Goal: Contribute content: Contribute content

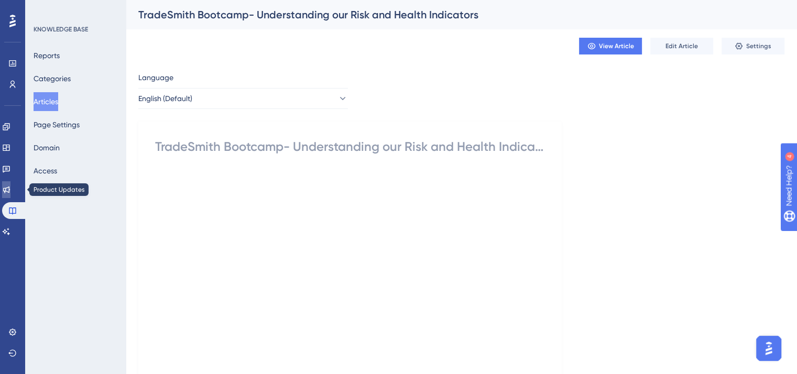
click at [10, 189] on icon at bounding box center [6, 189] width 8 height 8
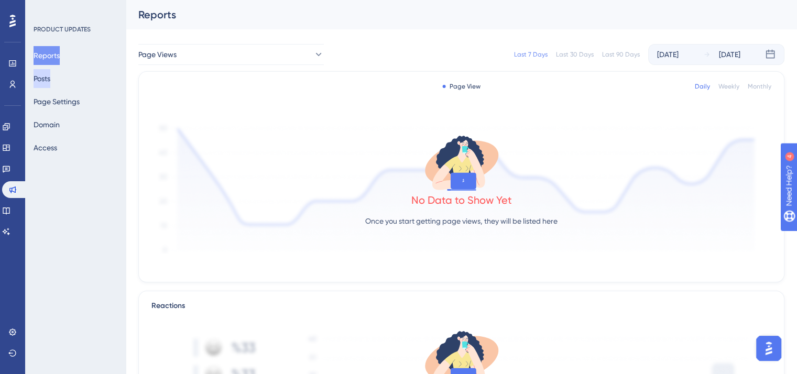
click at [50, 75] on button "Posts" at bounding box center [42, 78] width 17 height 19
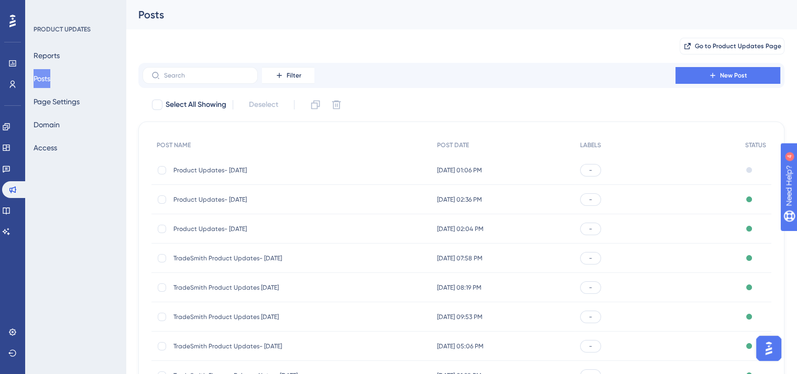
click at [260, 170] on span "Product Updates- [DATE]" at bounding box center [257, 170] width 168 height 8
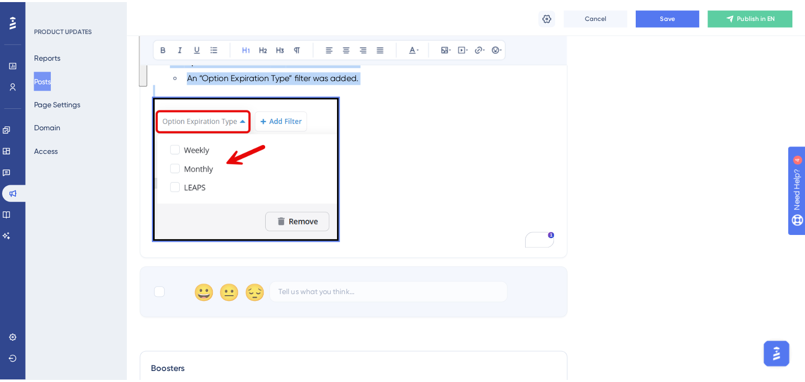
scroll to position [660, 0]
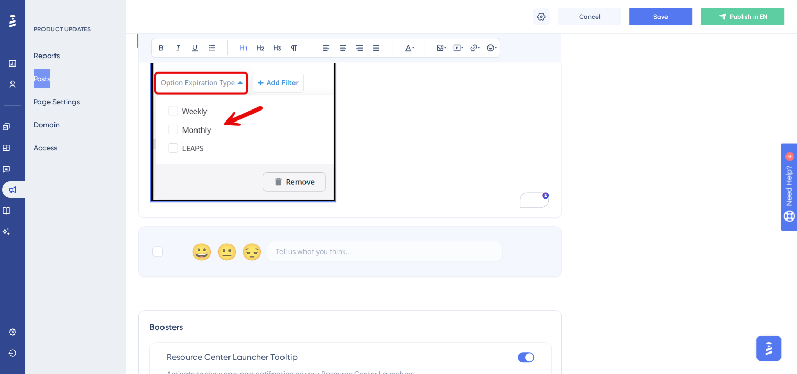
drag, startPoint x: 152, startPoint y: 112, endPoint x: 434, endPoint y: 122, distance: 282.1
copy div "📢 Release Date: [DATE] 🛠️ TradeSmith Invest Strategies Updates Strategies & Opp…"
click at [50, 77] on button "Posts" at bounding box center [42, 78] width 17 height 19
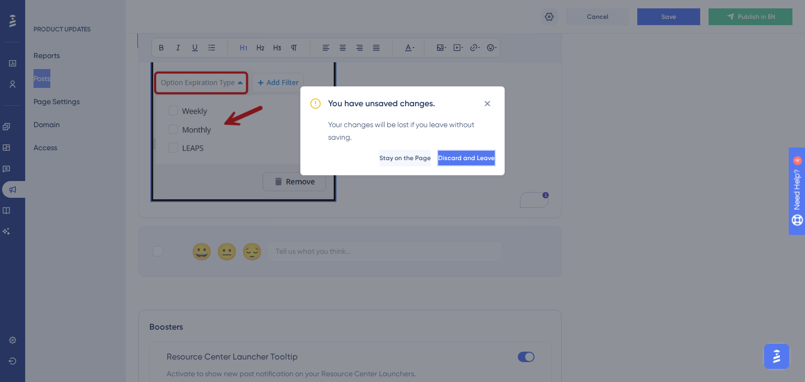
click at [438, 161] on span "Discard and Leave" at bounding box center [466, 158] width 57 height 8
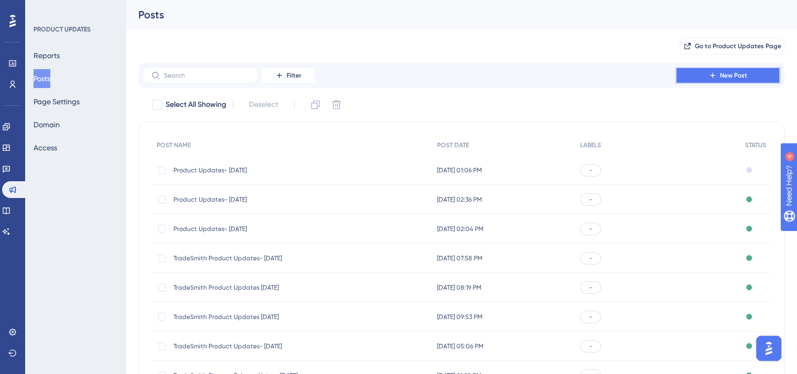
click at [711, 74] on icon at bounding box center [712, 75] width 8 height 8
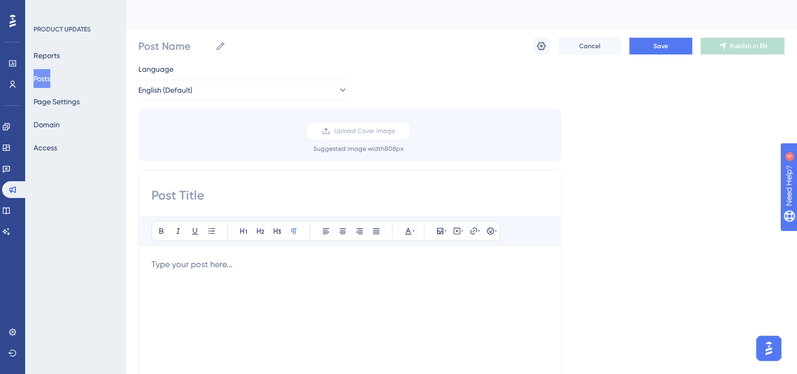
click at [193, 270] on div "To enrich screen reader interactions, please activate Accessibility in Grammarl…" at bounding box center [349, 373] width 397 height 231
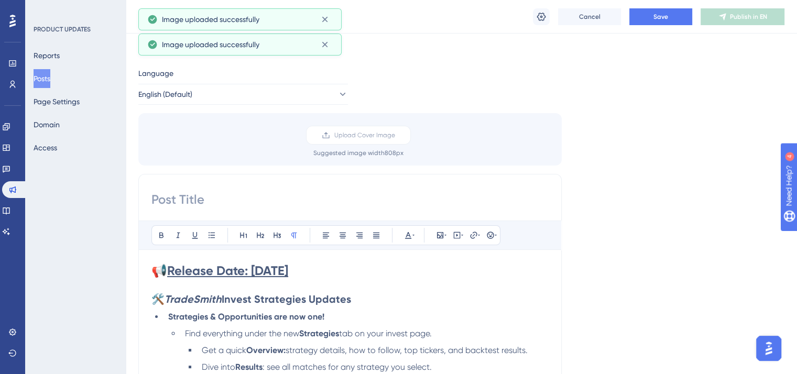
scroll to position [172, 0]
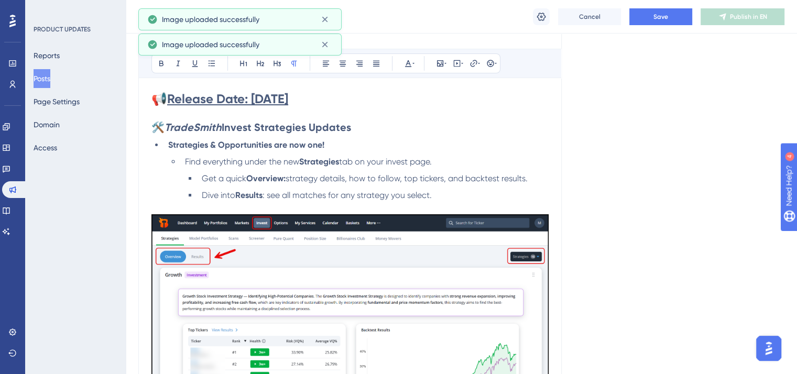
click at [360, 256] on img "To enrich screen reader interactions, please activate Accessibility in Grammarl…" at bounding box center [349, 305] width 397 height 183
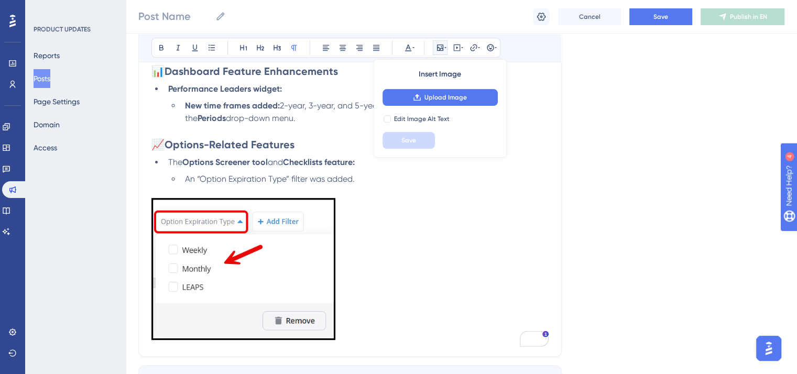
scroll to position [329, 0]
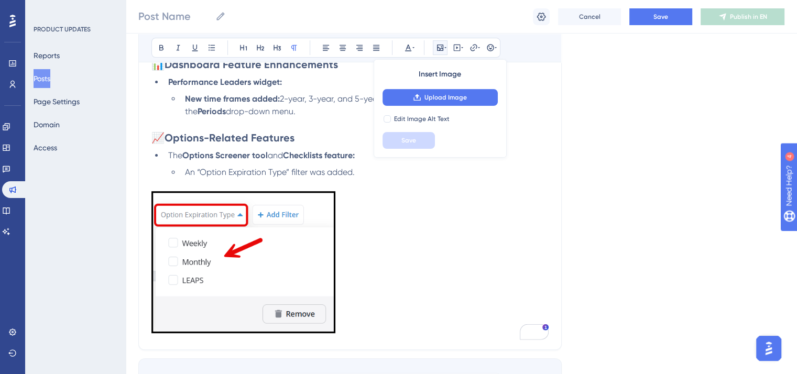
click at [291, 244] on img "To enrich screen reader interactions, please activate Accessibility in Grammarl…" at bounding box center [243, 262] width 184 height 142
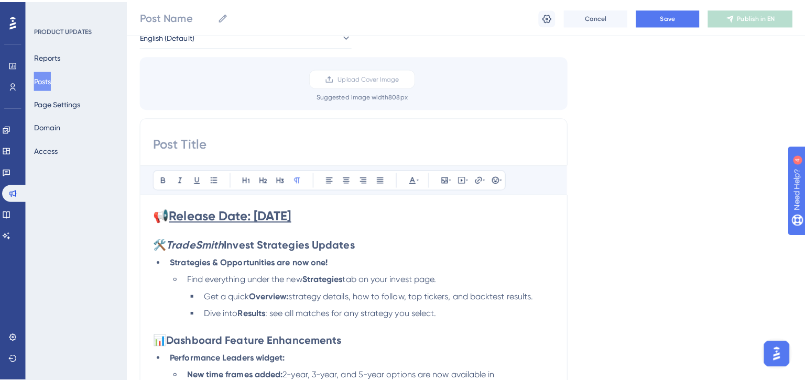
scroll to position [0, 0]
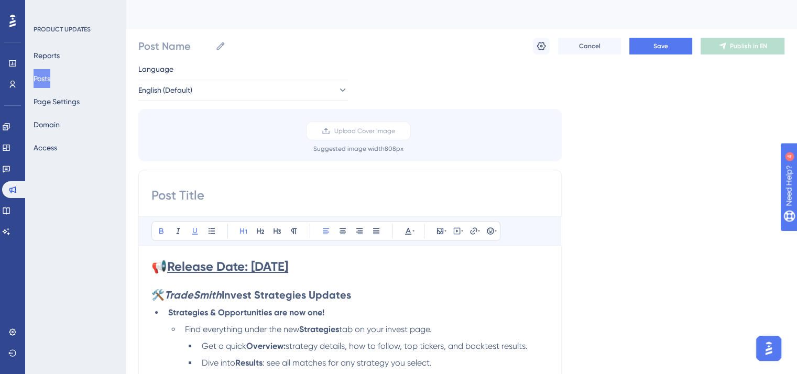
drag, startPoint x: 345, startPoint y: 264, endPoint x: 314, endPoint y: 265, distance: 30.4
click at [344, 265] on h1 "📢 Release Date: [DATE]" at bounding box center [349, 266] width 397 height 17
click at [288, 262] on strong "Release Date: [DATE]" at bounding box center [227, 266] width 121 height 15
click at [197, 189] on input at bounding box center [349, 195] width 397 height 17
type input "Product Updates- [DATE]"
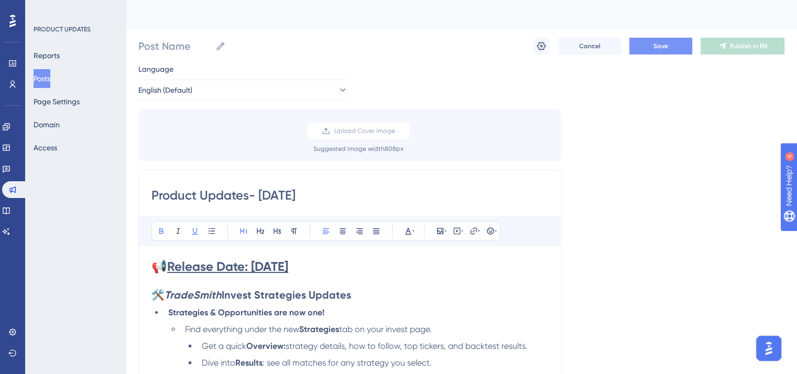
click at [665, 48] on span "Save" at bounding box center [660, 46] width 15 height 8
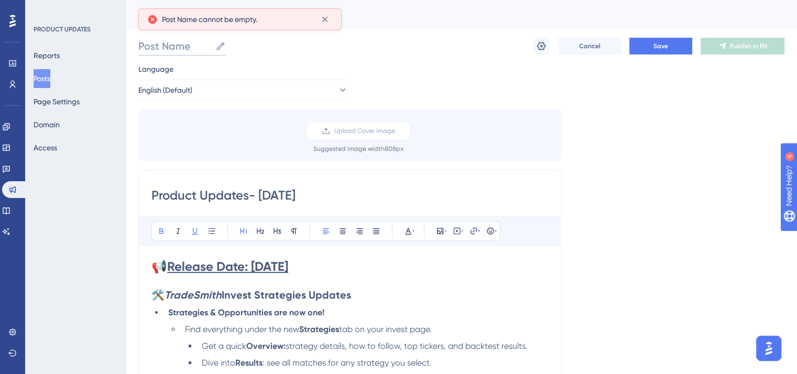
click at [192, 47] on input "Post Name" at bounding box center [174, 46] width 73 height 15
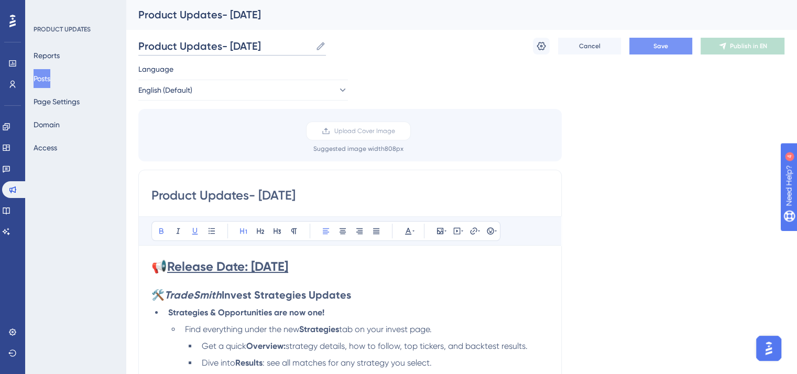
type input "Product Updates- [DATE]"
click at [658, 47] on span "Save" at bounding box center [660, 46] width 15 height 8
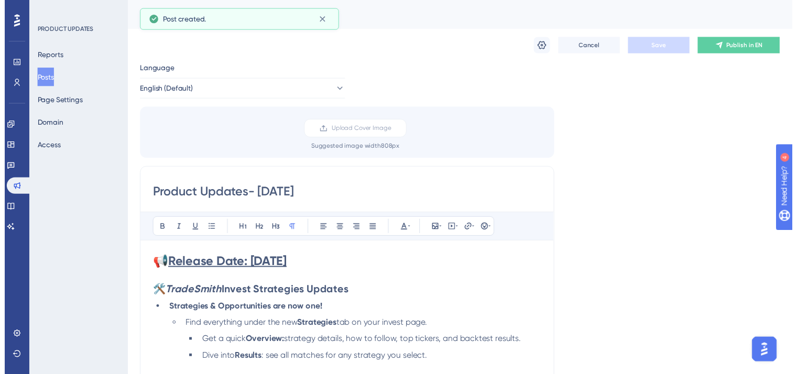
scroll to position [134, 0]
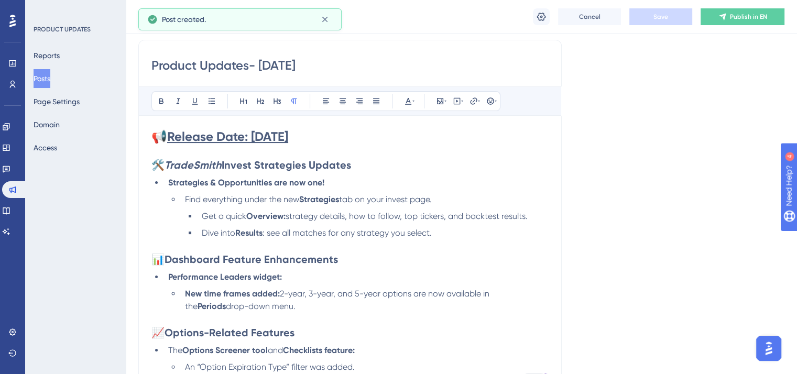
click at [48, 78] on button "Posts" at bounding box center [42, 78] width 17 height 19
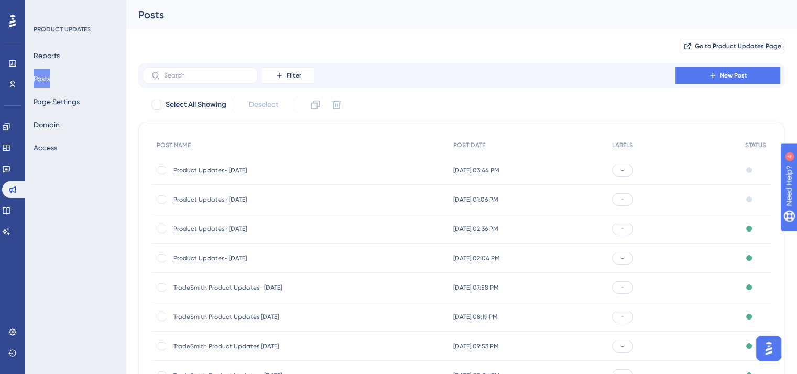
click at [251, 196] on span "Product Updates- [DATE]" at bounding box center [257, 199] width 168 height 8
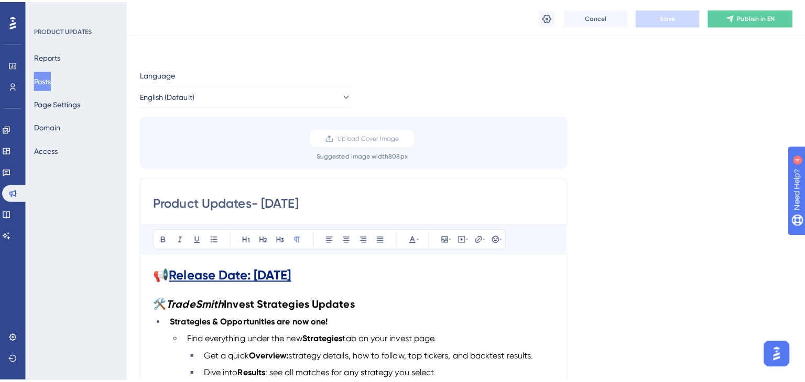
scroll to position [172, 0]
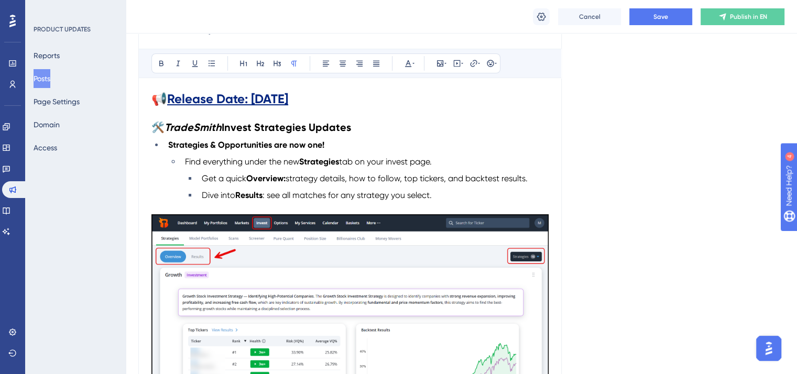
click at [48, 76] on button "Posts" at bounding box center [42, 78] width 17 height 19
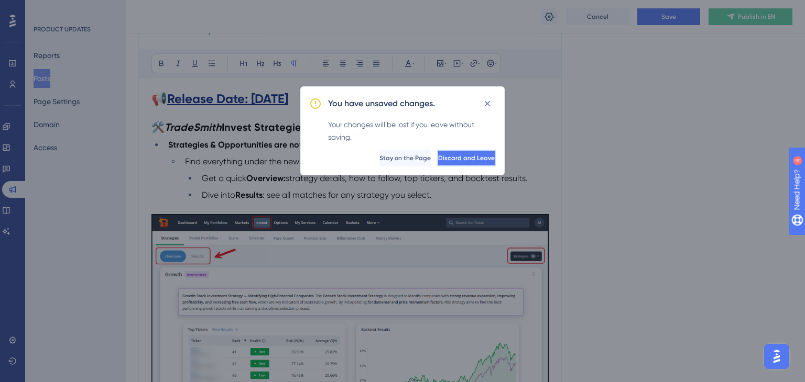
click at [438, 155] on span "Discard and Leave" at bounding box center [466, 158] width 57 height 8
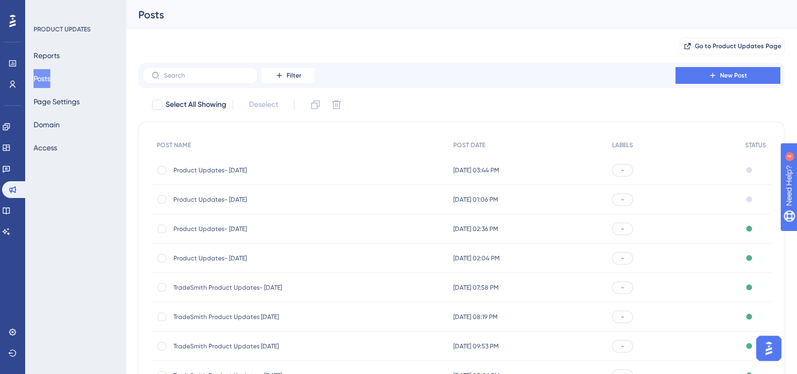
click at [244, 169] on span "Product Updates- [DATE]" at bounding box center [257, 170] width 168 height 8
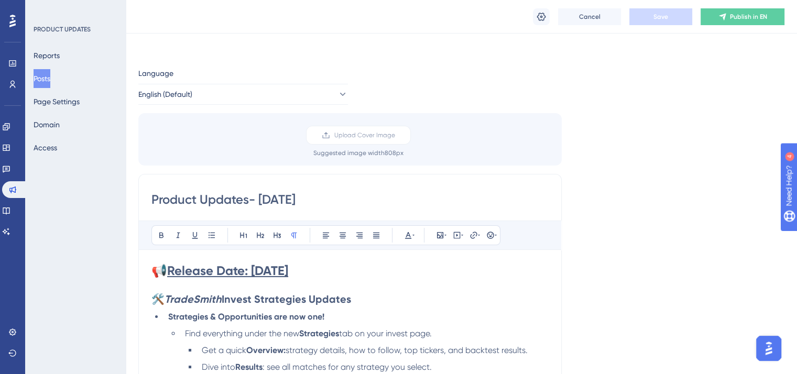
scroll to position [134, 0]
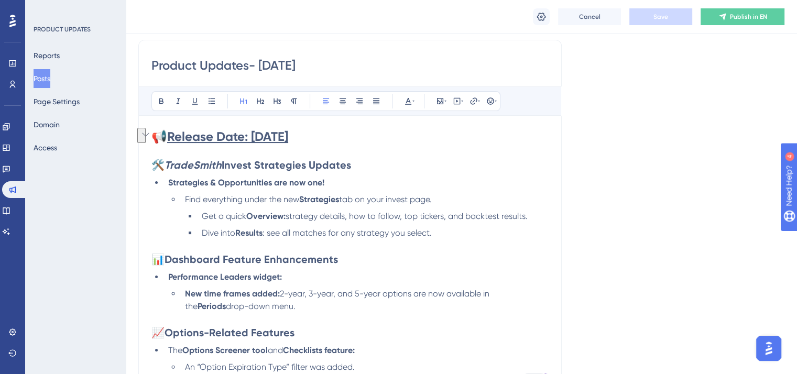
drag, startPoint x: 330, startPoint y: 134, endPoint x: 145, endPoint y: 137, distance: 185.5
click at [145, 137] on div "Performance Users Engagement Widgets Feedback Product Updates Knowledge Base AI…" at bounding box center [398, 278] width 797 height 824
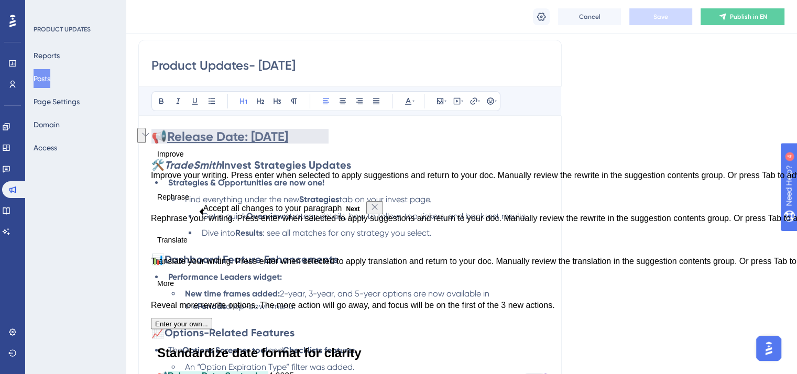
click at [432, 113] on div "Bold Italic Underline Bullet Point Heading 1 Heading 2 Heading 3 Normal Align L…" at bounding box center [350, 100] width 422 height 29
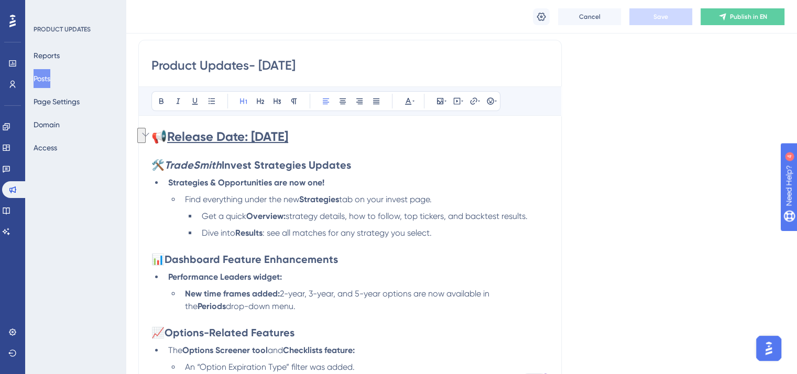
drag, startPoint x: 300, startPoint y: 132, endPoint x: 153, endPoint y: 131, distance: 146.7
click at [153, 131] on h1 "📢 Release Date: [DATE]" at bounding box center [349, 136] width 397 height 17
click at [414, 103] on button at bounding box center [408, 101] width 15 height 15
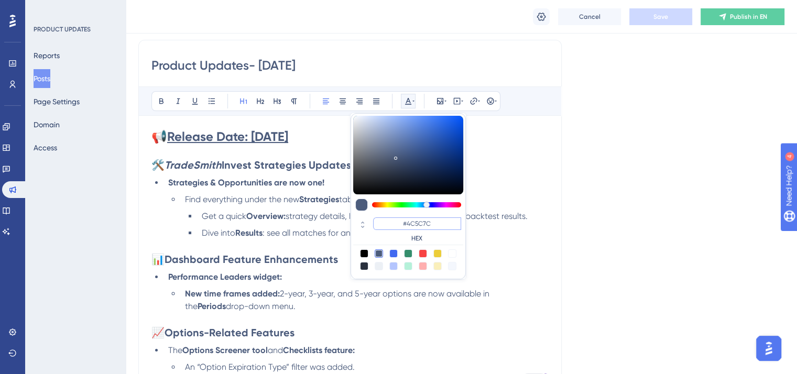
drag, startPoint x: 439, startPoint y: 223, endPoint x: 377, endPoint y: 223, distance: 61.8
click at [377, 223] on input "#4C5C7C" at bounding box center [417, 223] width 88 height 13
paste input "052680"
type input "#052680"
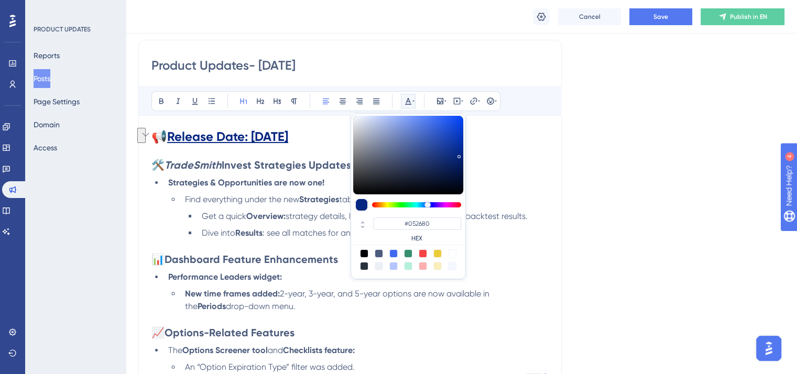
click at [562, 199] on div "Language English (Default) Upload Cover Image Suggested image width 808 px Prod…" at bounding box center [461, 195] width 646 height 525
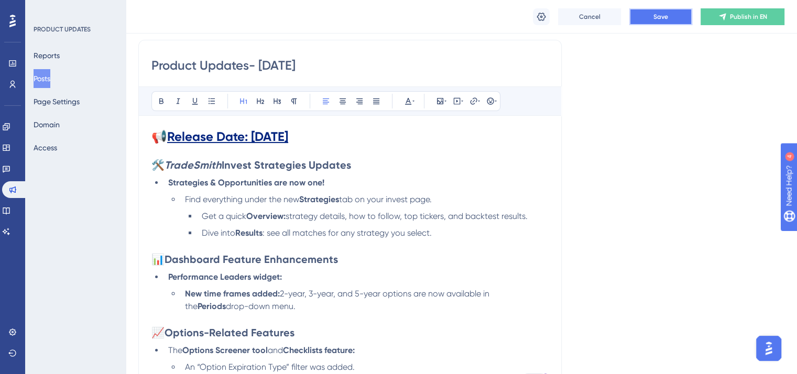
click at [669, 13] on button "Save" at bounding box center [660, 16] width 63 height 17
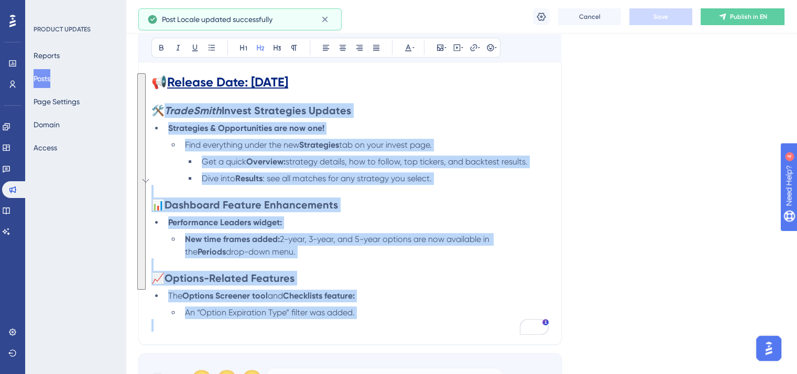
scroll to position [259, 0]
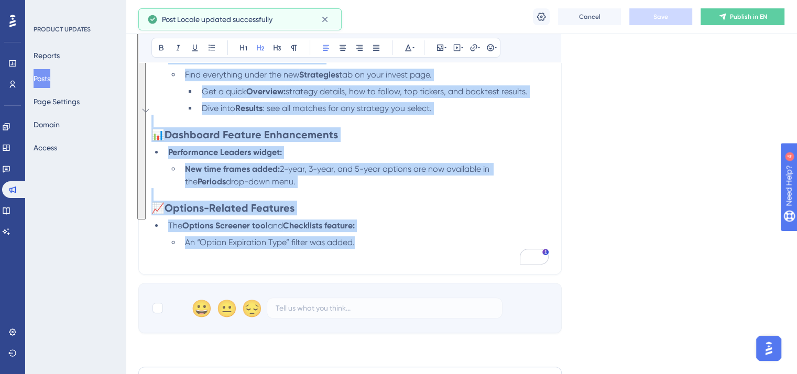
drag, startPoint x: 168, startPoint y: 162, endPoint x: 392, endPoint y: 249, distance: 240.3
click at [392, 249] on div "📢 Release Date: [DATE] 🛠️ TradeSmith Invest Strategies Updates Strategies & Opp…" at bounding box center [349, 133] width 397 height 258
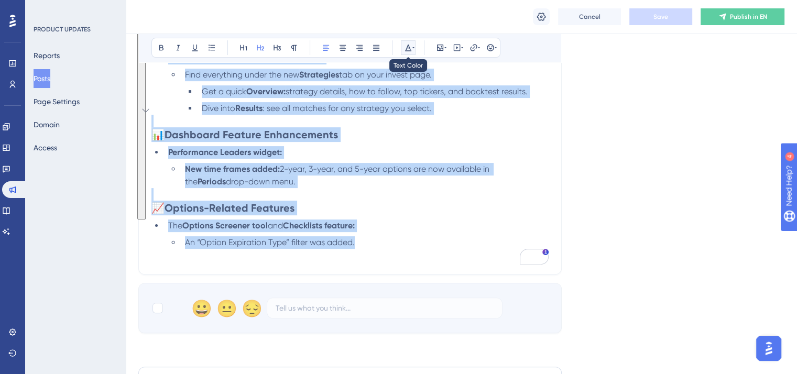
click at [409, 47] on icon at bounding box center [408, 47] width 8 height 8
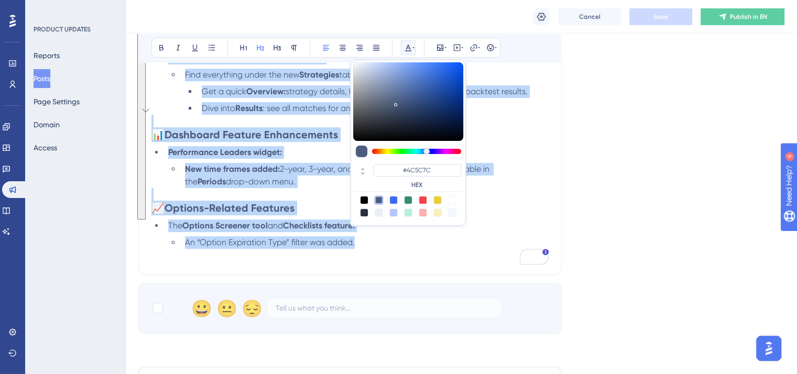
click at [364, 198] on div at bounding box center [364, 200] width 8 height 8
type input "#000000"
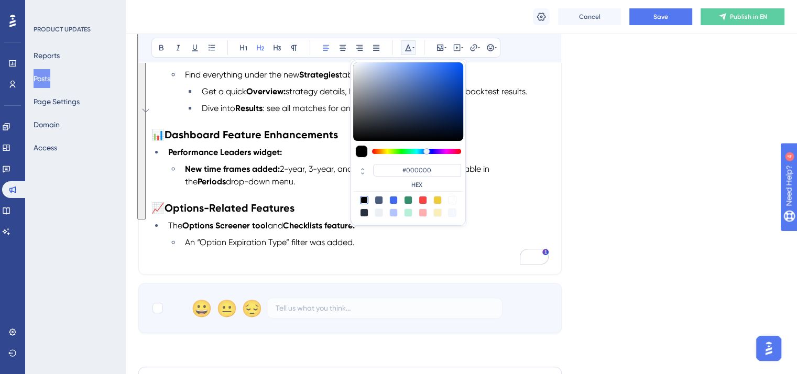
click at [375, 257] on p "To enrich screen reader interactions, please activate Accessibility in Grammarl…" at bounding box center [349, 255] width 397 height 13
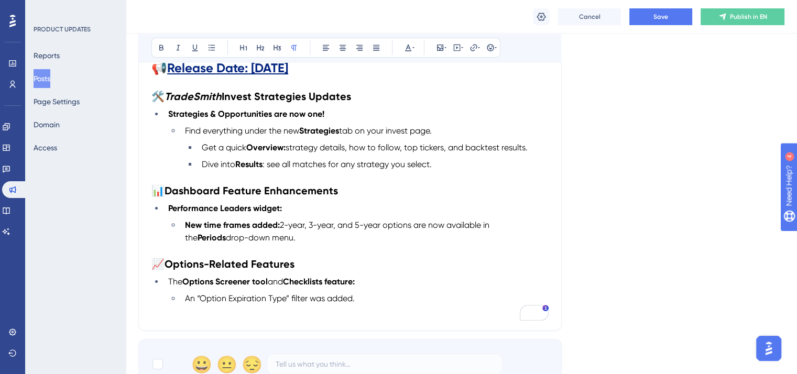
scroll to position [154, 0]
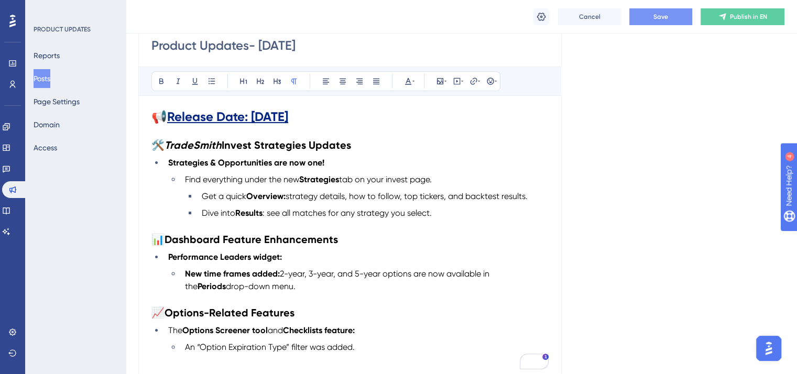
click at [659, 14] on span "Save" at bounding box center [660, 17] width 15 height 8
click at [444, 213] on li "Dive into Results : see all matches for any strategy you select." at bounding box center [373, 213] width 351 height 13
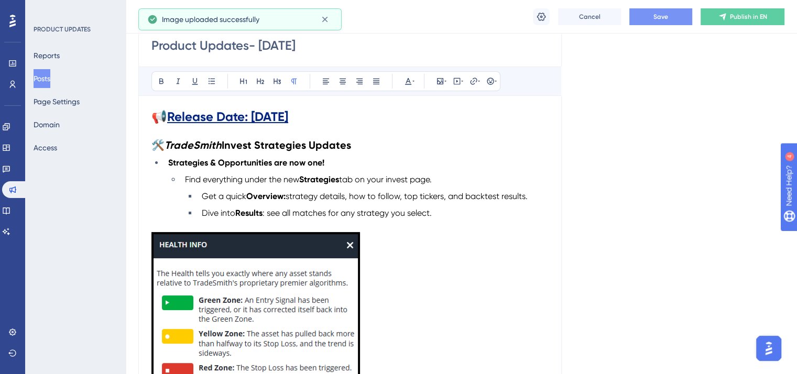
click at [674, 14] on button "Save" at bounding box center [660, 16] width 63 height 17
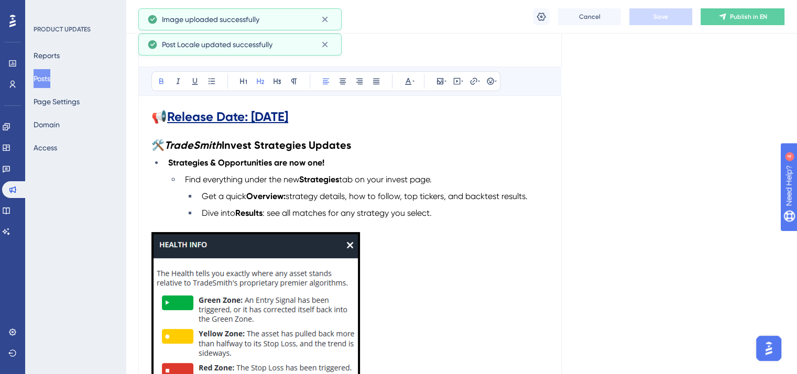
click at [348, 144] on strong "Invest Strategies Updates" at bounding box center [286, 145] width 129 height 13
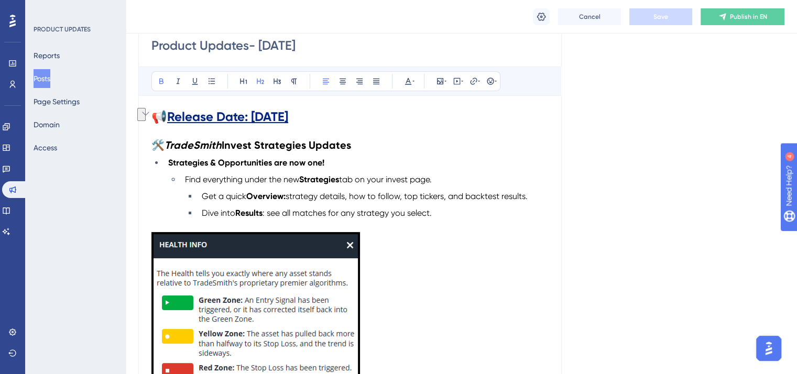
drag, startPoint x: 348, startPoint y: 143, endPoint x: 224, endPoint y: 139, distance: 123.7
click at [224, 139] on h2 "🛠️ TradeSmith Invest Strategies Updates" at bounding box center [349, 145] width 397 height 15
click at [309, 139] on strong "Invest Strategies Updates" at bounding box center [286, 145] width 129 height 13
drag, startPoint x: 307, startPoint y: 143, endPoint x: 223, endPoint y: 141, distance: 83.3
click at [223, 141] on strong "Invest Strategies Updates" at bounding box center [286, 145] width 129 height 13
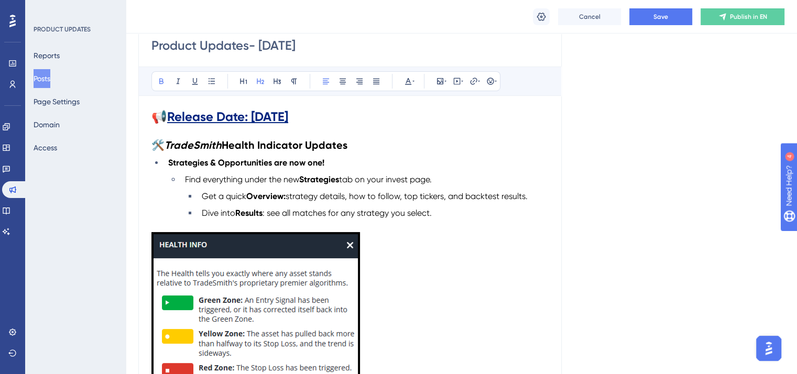
click at [345, 141] on strong "Health Indicator Updates" at bounding box center [285, 145] width 126 height 13
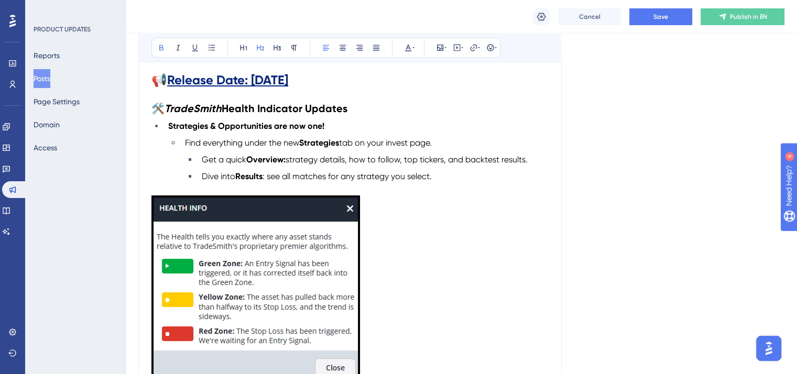
scroll to position [206, 0]
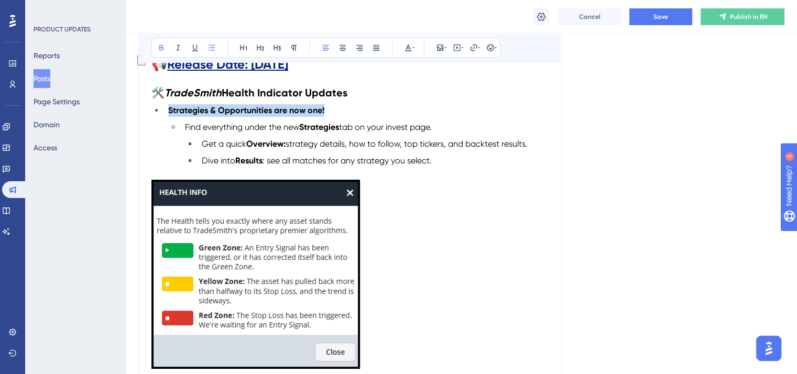
drag, startPoint x: 328, startPoint y: 107, endPoint x: 170, endPoint y: 104, distance: 158.3
click at [170, 104] on li "Strategies & Opportunities are now one!" at bounding box center [356, 110] width 385 height 13
click at [441, 158] on li "Dive into Results : see all matches for any strategy you select." at bounding box center [373, 161] width 351 height 13
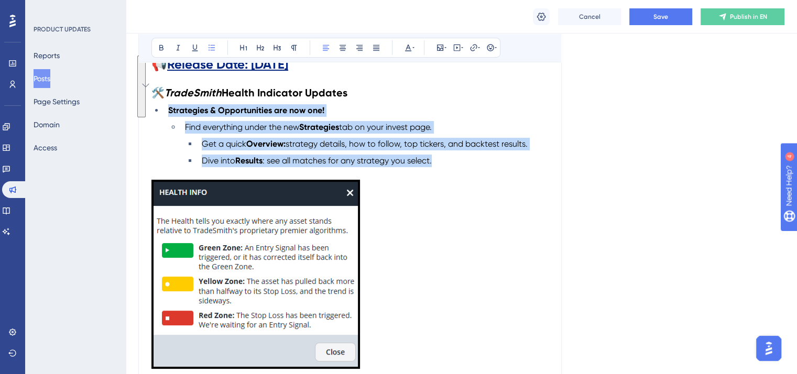
drag, startPoint x: 438, startPoint y: 160, endPoint x: 161, endPoint y: 114, distance: 281.0
click at [161, 114] on ul "Strategies & Opportunities are now one! Find everything under the new Strategie…" at bounding box center [349, 135] width 397 height 63
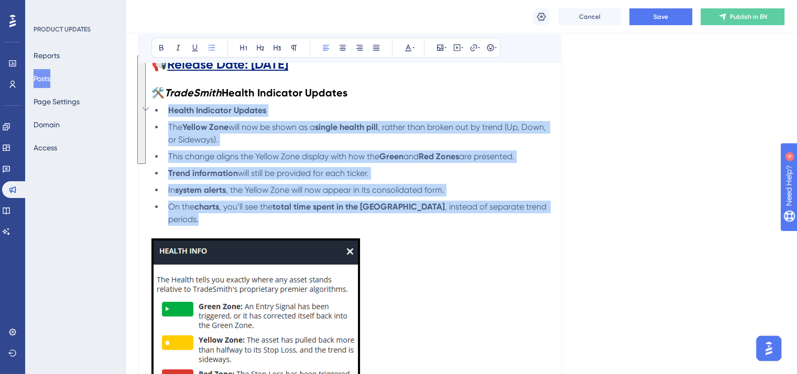
drag, startPoint x: 546, startPoint y: 205, endPoint x: 160, endPoint y: 112, distance: 397.3
click at [160, 112] on ul "Health Indicator Updates The Yellow Zone will now be shown as a single health p…" at bounding box center [349, 165] width 397 height 122
click at [408, 48] on icon at bounding box center [408, 48] width 6 height 7
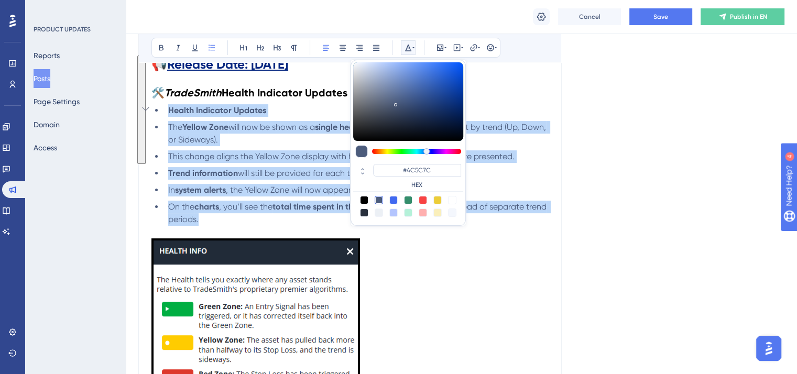
click at [364, 198] on div at bounding box center [364, 200] width 8 height 8
type input "#000000"
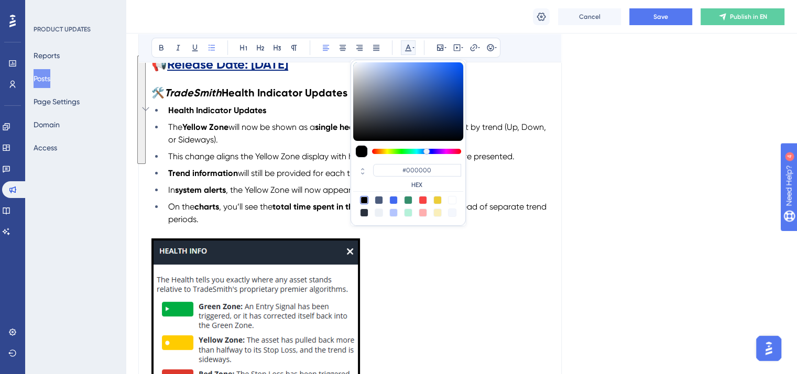
click at [392, 257] on p "To enrich screen reader interactions, please activate Accessibility in Grammarl…" at bounding box center [349, 334] width 397 height 193
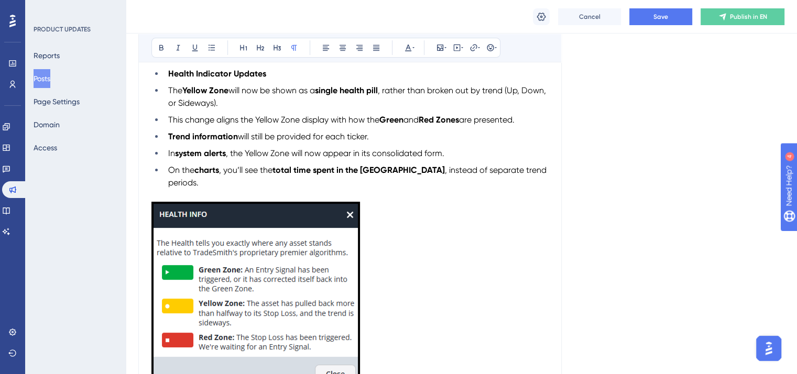
scroll to position [191, 0]
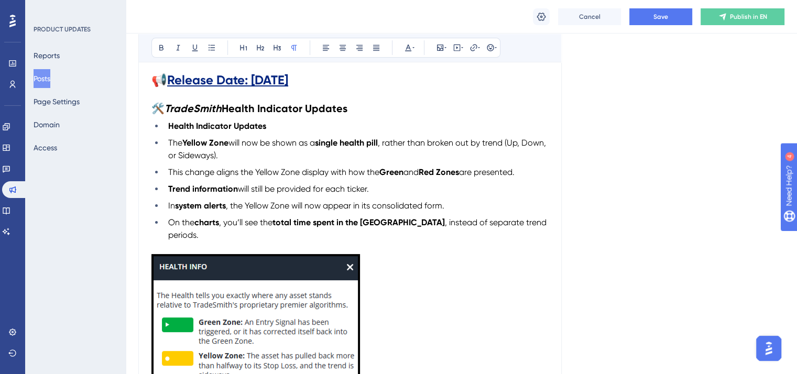
click at [170, 139] on span "The" at bounding box center [175, 143] width 14 height 10
click at [170, 168] on span "This change aligns the Yellow Zone display with how the" at bounding box center [273, 172] width 211 height 10
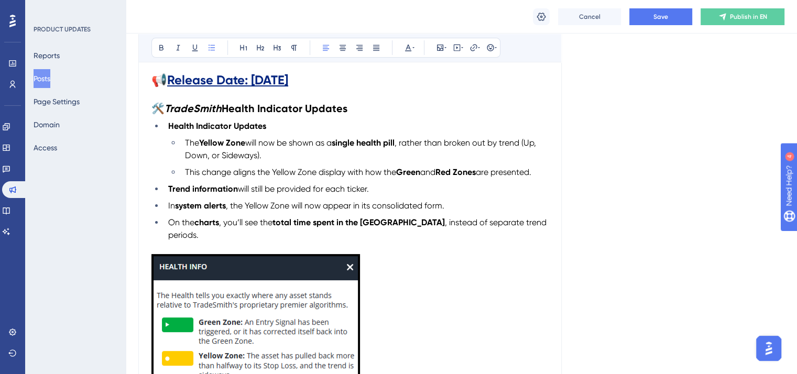
click at [168, 189] on strong "Trend information" at bounding box center [203, 189] width 70 height 10
click at [167, 205] on li "In system alerts , the Yellow Zone will now appear in its consolidated form." at bounding box center [356, 206] width 385 height 13
click at [168, 222] on li "On the charts , you’ll see the total time spent in the Yellow Zone , instead of…" at bounding box center [356, 228] width 385 height 25
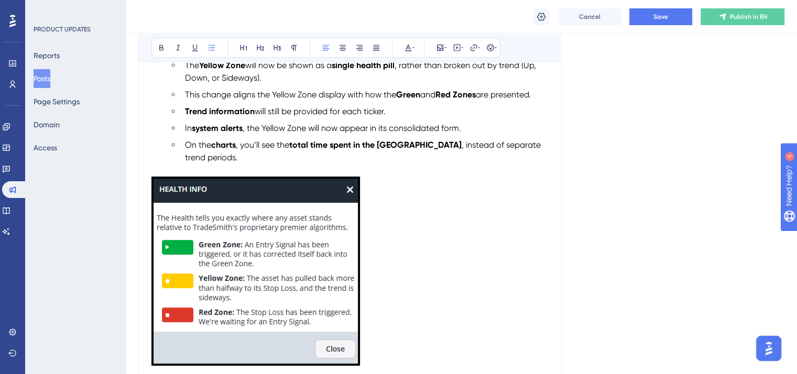
scroll to position [243, 0]
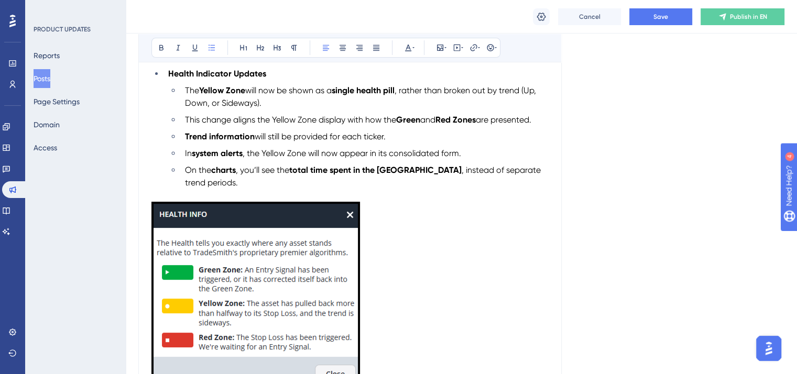
click at [222, 187] on li "On the charts , you’ll see the total time spent in the Yellow Zone , instead of…" at bounding box center [365, 176] width 368 height 25
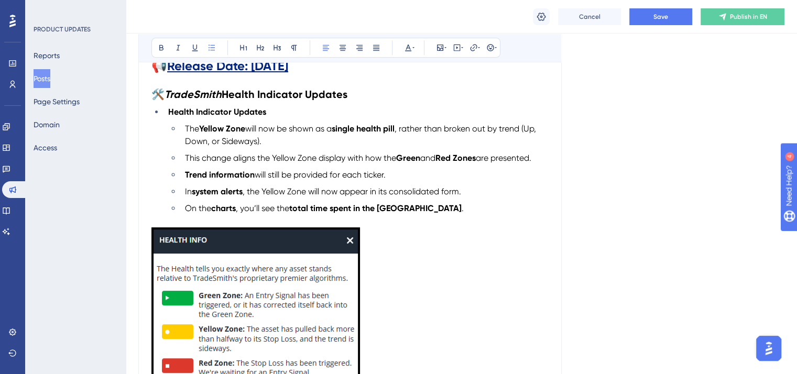
scroll to position [191, 0]
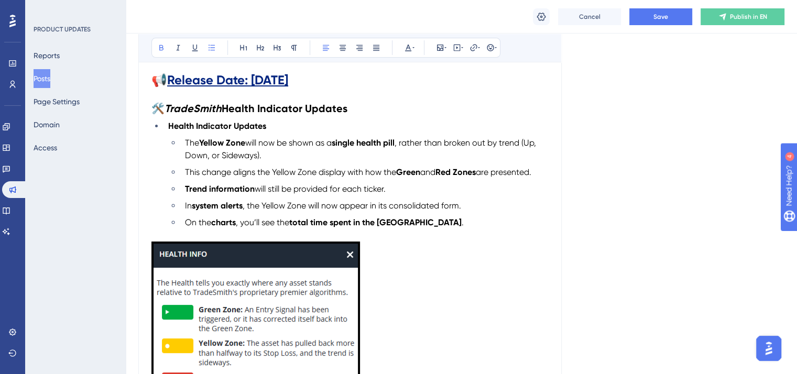
click at [195, 203] on strong "system alerts" at bounding box center [217, 206] width 51 height 10
click at [654, 18] on span "Save" at bounding box center [660, 17] width 15 height 8
drag, startPoint x: 163, startPoint y: 105, endPoint x: 156, endPoint y: 105, distance: 7.3
click at [156, 105] on span "🛠️" at bounding box center [157, 108] width 13 height 13
click at [671, 15] on button "Save" at bounding box center [660, 16] width 63 height 17
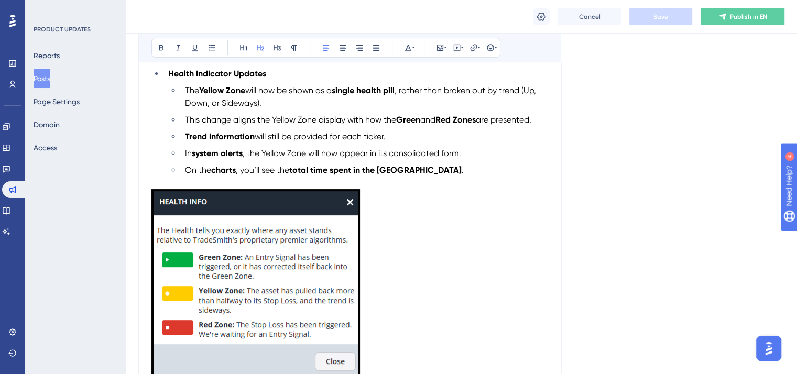
scroll to position [453, 0]
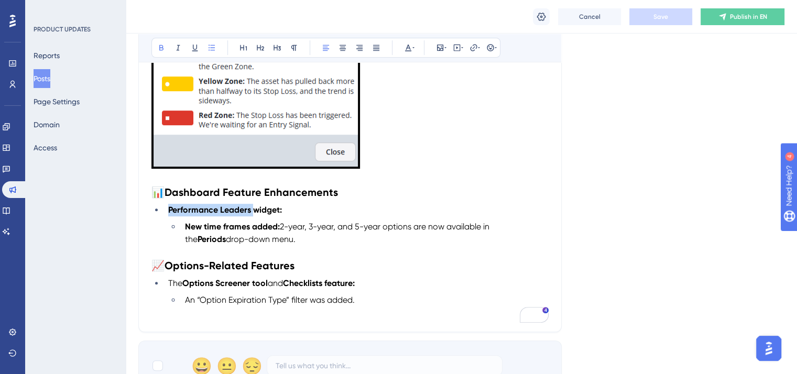
drag, startPoint x: 252, startPoint y: 210, endPoint x: 170, endPoint y: 206, distance: 82.4
click at [170, 206] on li "Performance Leaders widget:" at bounding box center [356, 210] width 385 height 13
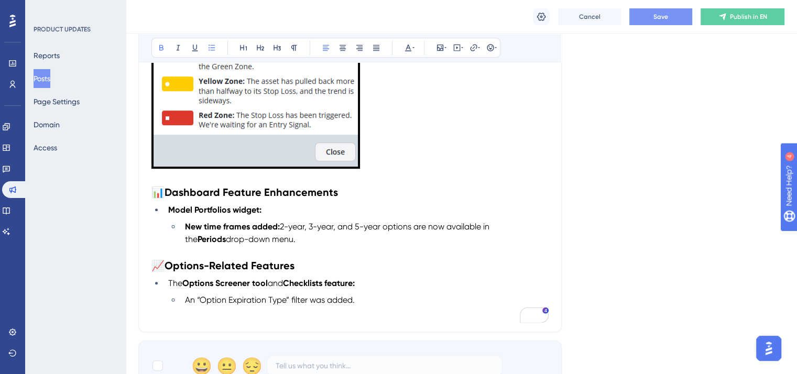
click at [658, 17] on span "Save" at bounding box center [660, 17] width 15 height 8
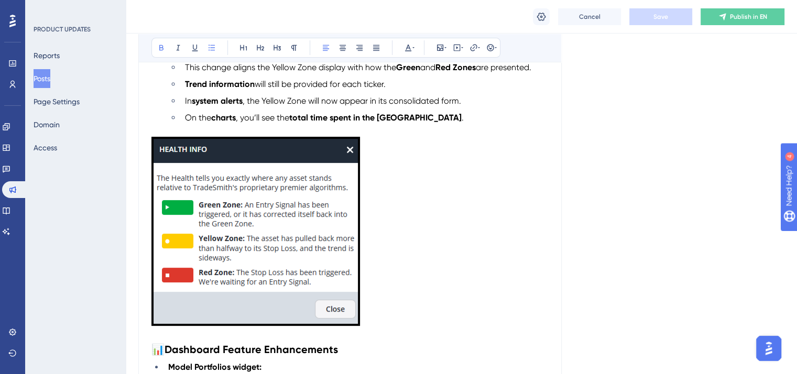
scroll to position [191, 0]
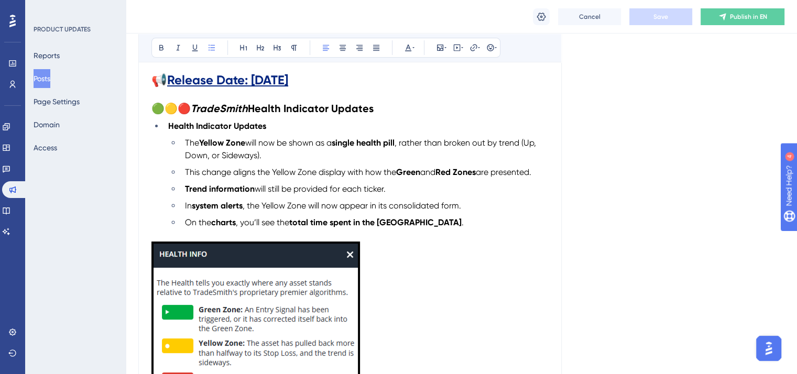
click at [431, 224] on li "On the charts , you’ll see the total time spent in the Yellow Zone ." at bounding box center [365, 222] width 368 height 13
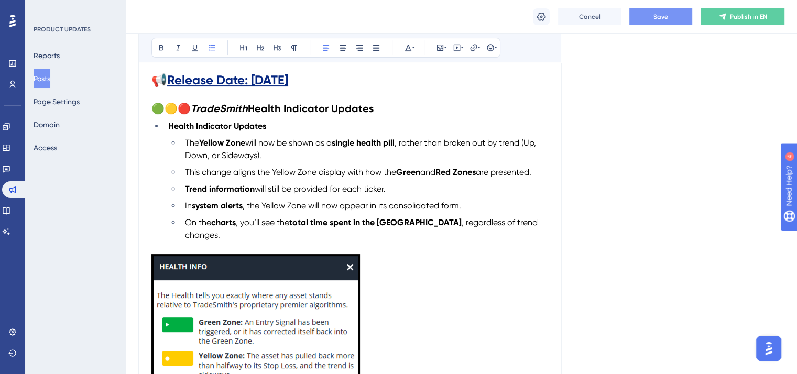
click at [673, 16] on button "Save" at bounding box center [660, 16] width 63 height 17
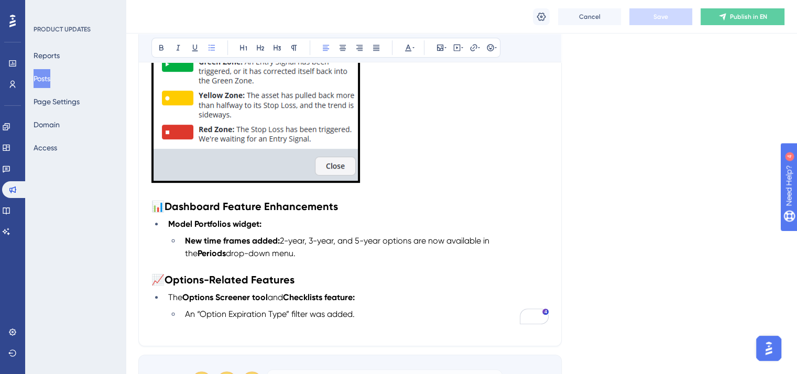
scroll to position [453, 0]
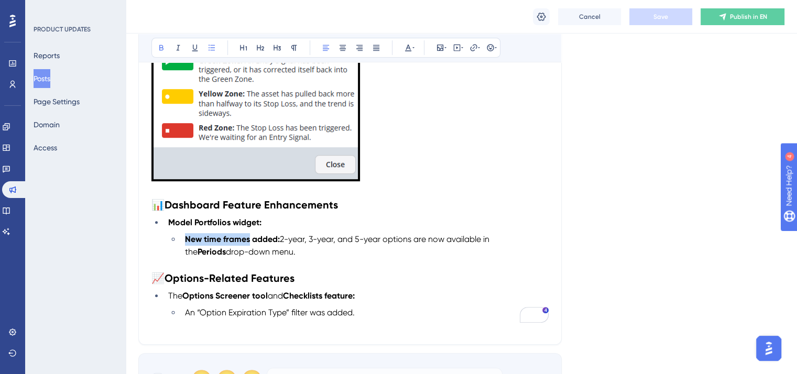
drag, startPoint x: 249, startPoint y: 228, endPoint x: 184, endPoint y: 229, distance: 65.0
click at [185, 234] on strong "New time frames added:" at bounding box center [232, 239] width 95 height 10
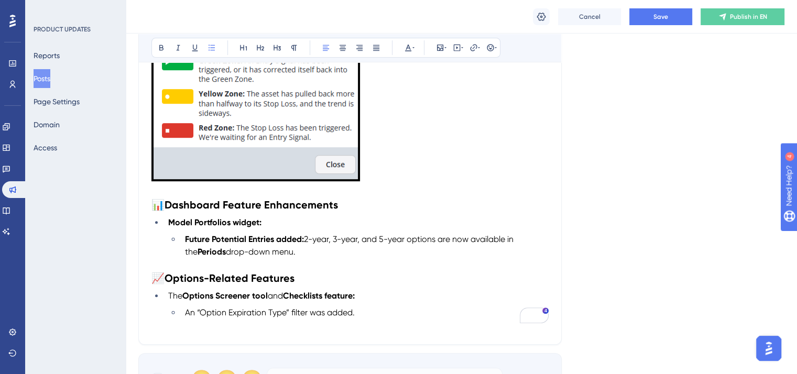
drag, startPoint x: 293, startPoint y: 243, endPoint x: 308, endPoint y: 225, distance: 22.3
click at [308, 233] on li "Future Potential Entries added: 2-year, 3-year, and 5-year options are now avai…" at bounding box center [365, 245] width 368 height 25
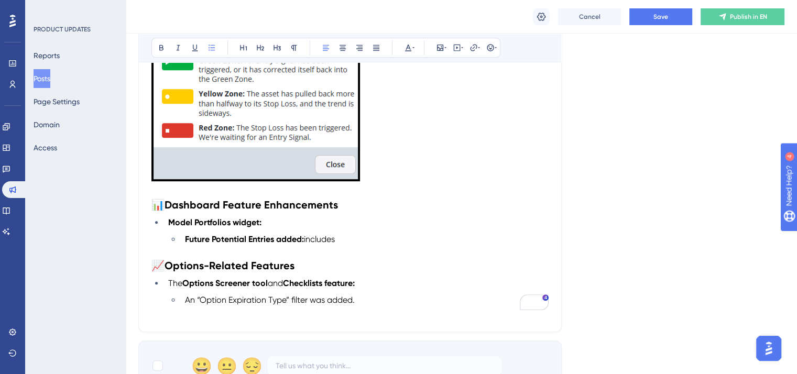
click at [346, 233] on li "Future Potential Entries added: includes" at bounding box center [365, 239] width 368 height 13
click at [277, 234] on strong "Future Potential Entries added:" at bounding box center [244, 239] width 119 height 10
click at [379, 233] on li "Future Potential Entries tab was added: includes" at bounding box center [365, 239] width 368 height 13
drag, startPoint x: 341, startPoint y: 229, endPoint x: 294, endPoint y: 228, distance: 46.6
click at [294, 233] on li "Future Potential Entries tab was added" at bounding box center [365, 239] width 368 height 13
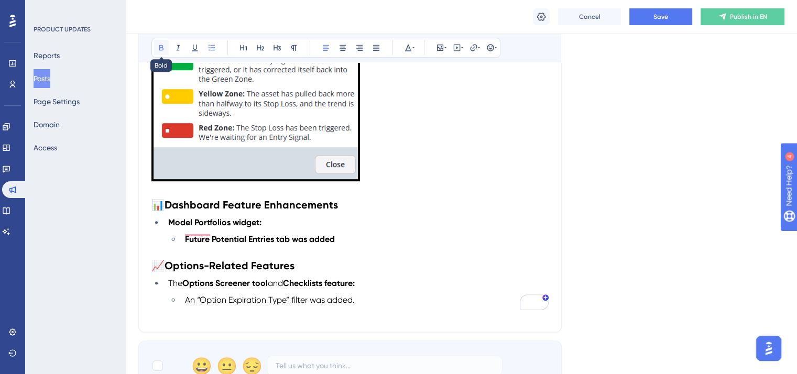
click at [161, 45] on icon at bounding box center [161, 48] width 4 height 6
click at [402, 218] on li "Model Portfolios widget:" at bounding box center [356, 222] width 385 height 13
click at [201, 234] on strong "Future Potential Entries tab" at bounding box center [237, 239] width 105 height 10
click at [379, 258] on h2 "📈 Options-Related Features" at bounding box center [349, 265] width 397 height 15
click at [349, 233] on li "Future Potential Entries tab was added" at bounding box center [365, 239] width 368 height 13
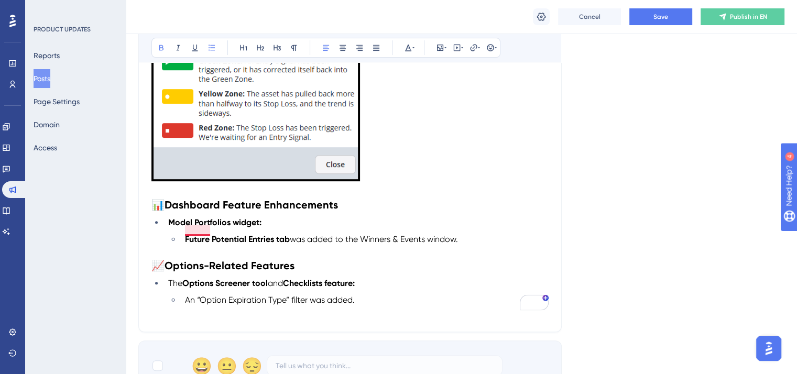
click at [185, 234] on strong "Future Potential Entries tab" at bounding box center [237, 239] width 105 height 10
drag, startPoint x: 199, startPoint y: 228, endPoint x: 183, endPoint y: 226, distance: 15.3
click at [183, 233] on li "The Future Potential Entries tab was added to the Winners & Events window." at bounding box center [365, 239] width 368 height 13
click at [159, 44] on icon at bounding box center [161, 47] width 8 height 8
click at [270, 234] on strong "Future Potential Entries tab" at bounding box center [251, 239] width 105 height 10
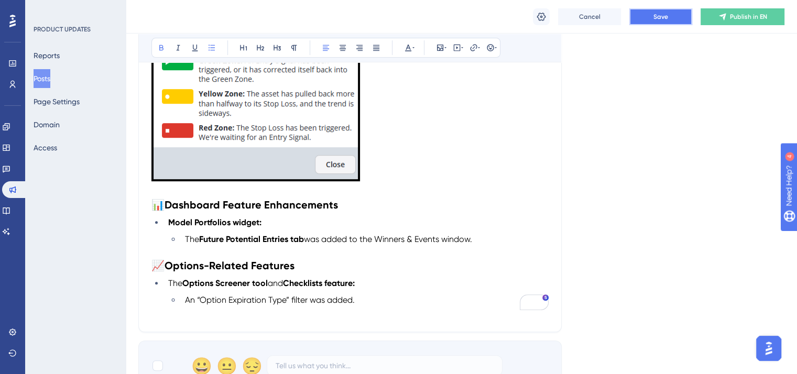
click at [664, 20] on span "Save" at bounding box center [660, 17] width 15 height 8
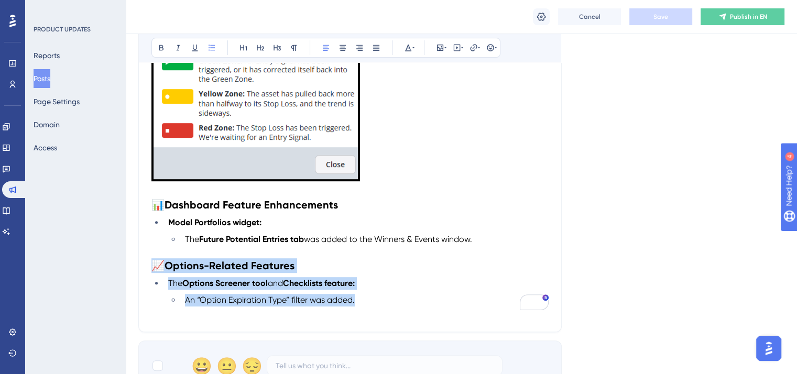
drag, startPoint x: 367, startPoint y: 291, endPoint x: 152, endPoint y: 255, distance: 217.2
click at [152, 255] on div "📢 Release Date: [DATE] 🟢🟡🔴 TradeSmith Health Indicator Updates Health Indicator…" at bounding box center [349, 64] width 397 height 509
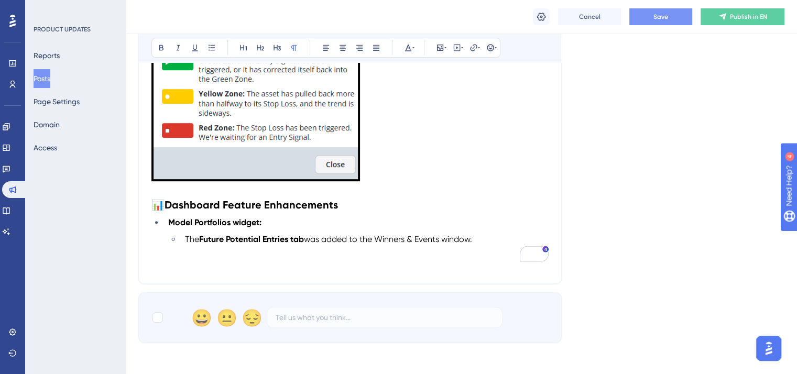
click at [664, 12] on button "Save" at bounding box center [660, 16] width 63 height 17
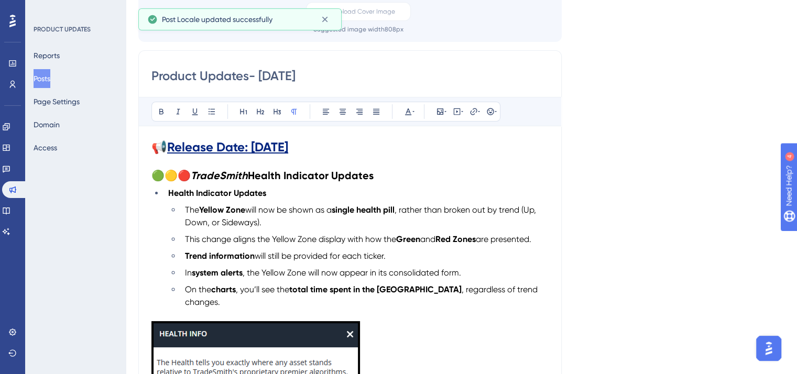
scroll to position [0, 0]
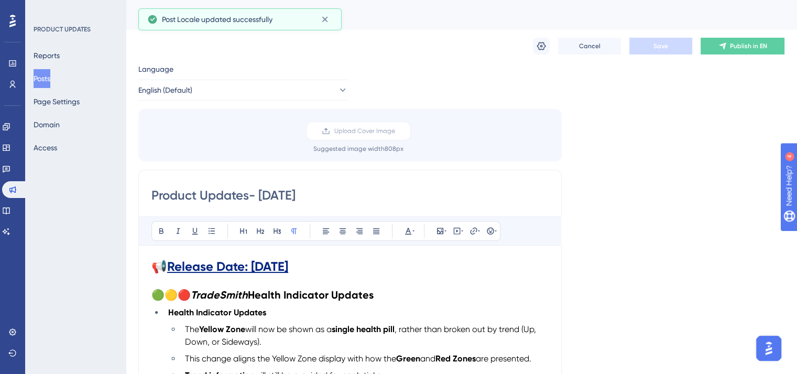
click at [47, 76] on button "Posts" at bounding box center [42, 78] width 17 height 19
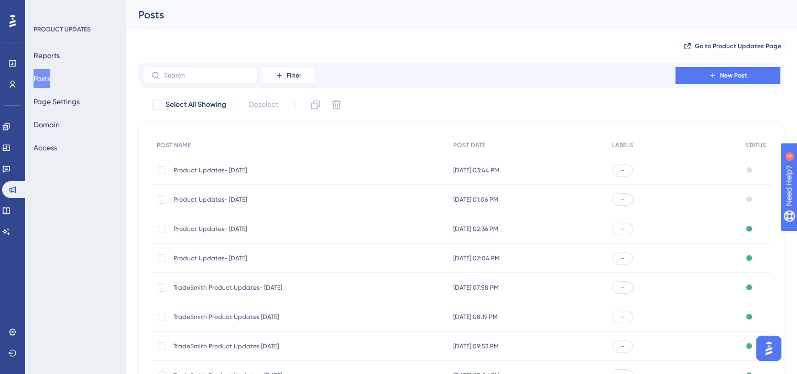
click at [235, 228] on span "Product Updates- [DATE]" at bounding box center [257, 229] width 168 height 8
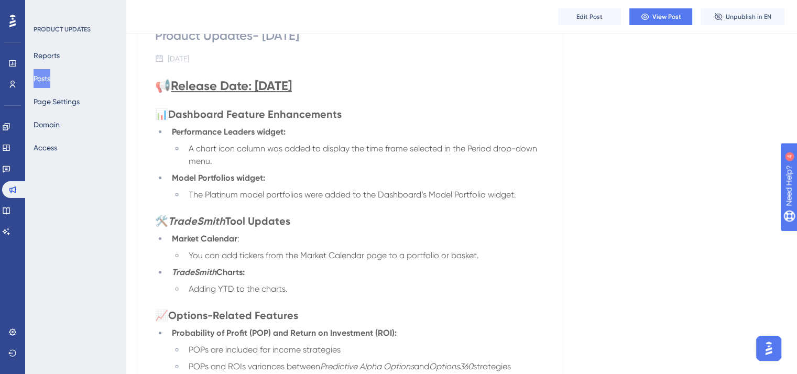
scroll to position [244, 0]
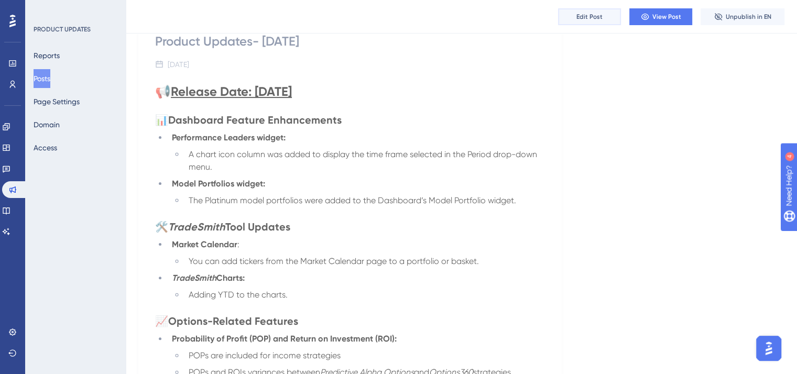
click at [596, 21] on button "Edit Post" at bounding box center [589, 16] width 63 height 17
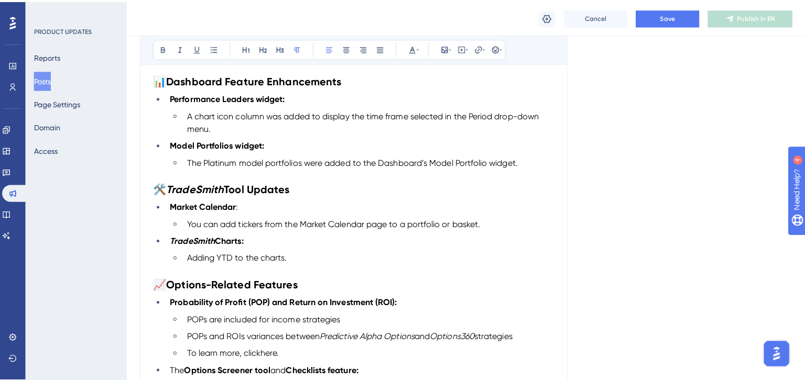
scroll to position [273, 0]
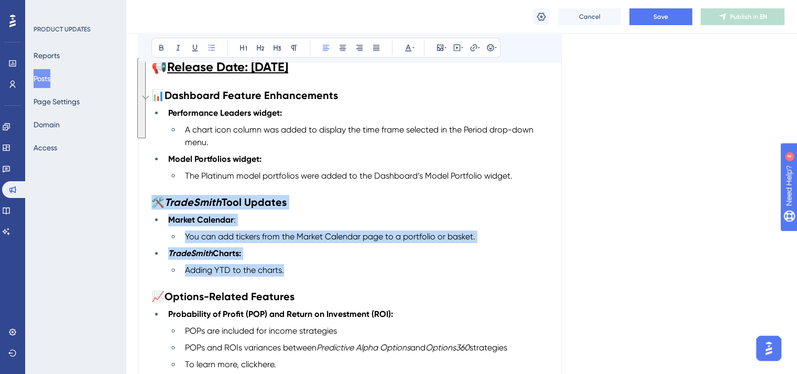
drag, startPoint x: 286, startPoint y: 272, endPoint x: 156, endPoint y: 201, distance: 147.5
copy div "🛠️ TradeSmith Tool Updates Market Calendar : You can add tickers from the Marke…"
click at [50, 78] on button "Posts" at bounding box center [42, 78] width 17 height 19
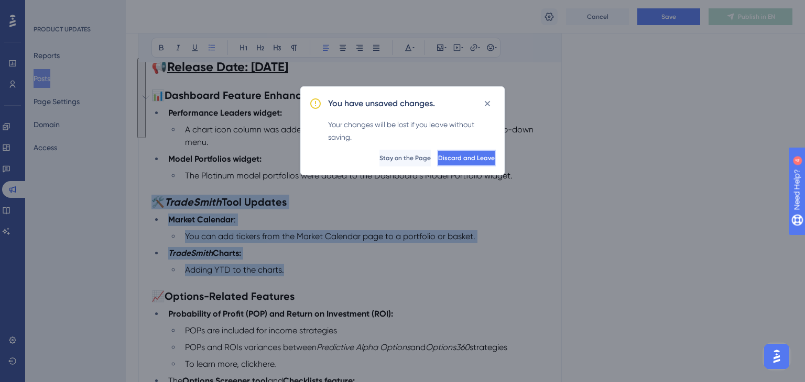
click at [438, 159] on span "Discard and Leave" at bounding box center [466, 158] width 57 height 8
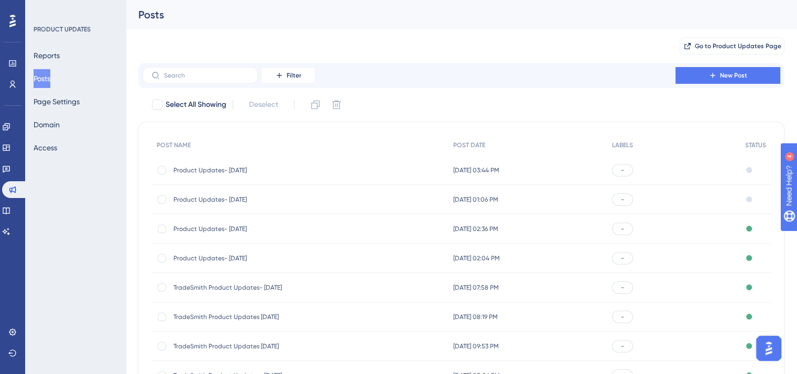
click at [249, 171] on span "Product Updates- [DATE]" at bounding box center [257, 170] width 168 height 8
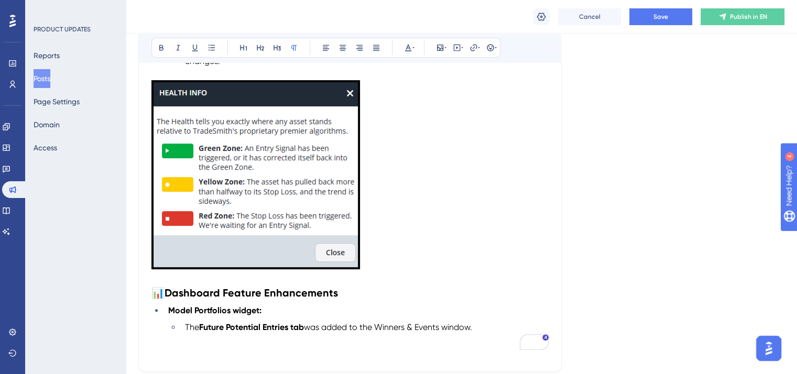
scroll to position [407, 0]
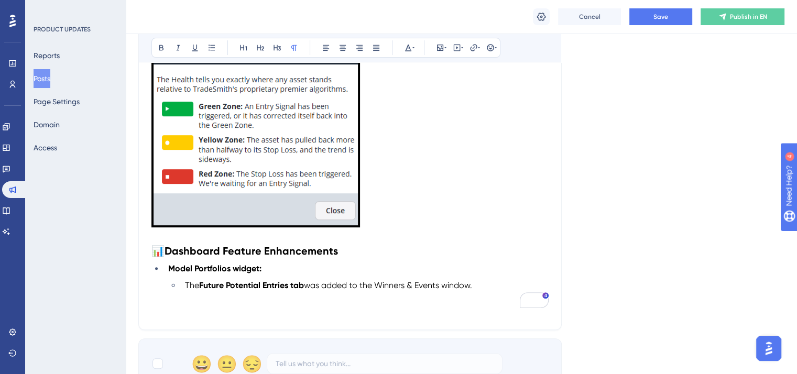
click at [162, 304] on p "To enrich screen reader interactions, please activate Accessibility in Grammarl…" at bounding box center [349, 310] width 397 height 13
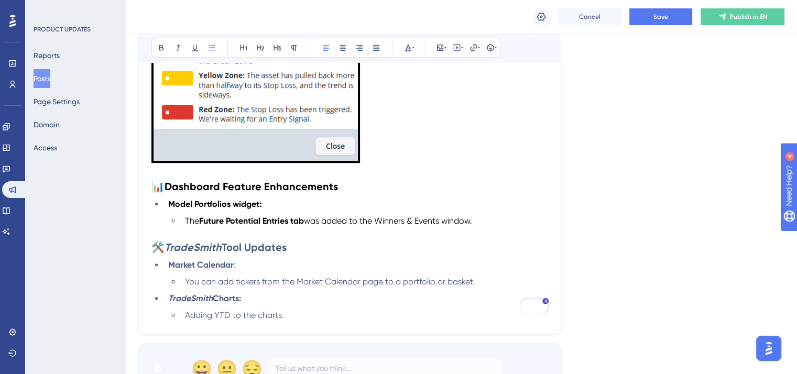
scroll to position [511, 0]
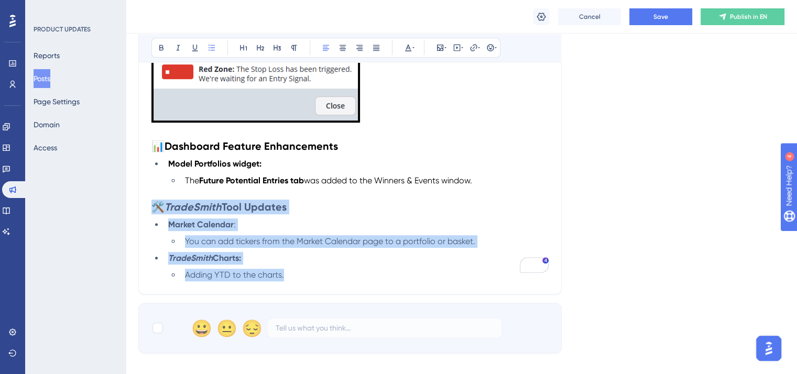
drag, startPoint x: 272, startPoint y: 267, endPoint x: 144, endPoint y: 200, distance: 144.6
click at [144, 200] on div "Performance Users Engagement Widgets Feedback Product Updates Knowledge Base AI…" at bounding box center [398, 37] width 797 height 1096
click at [407, 50] on icon at bounding box center [408, 47] width 8 height 8
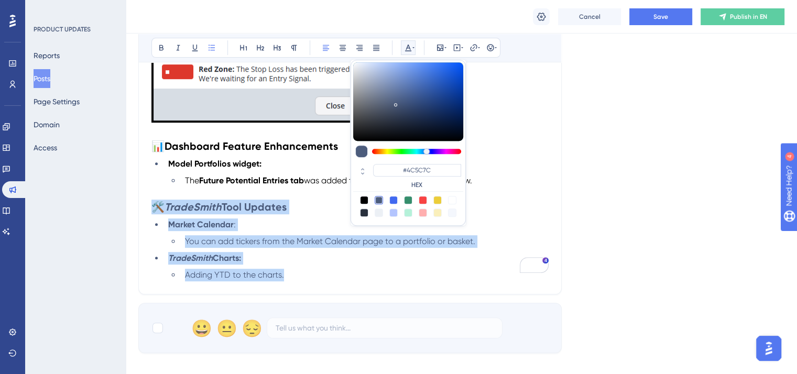
click at [364, 199] on div at bounding box center [364, 200] width 8 height 8
type input "#000000"
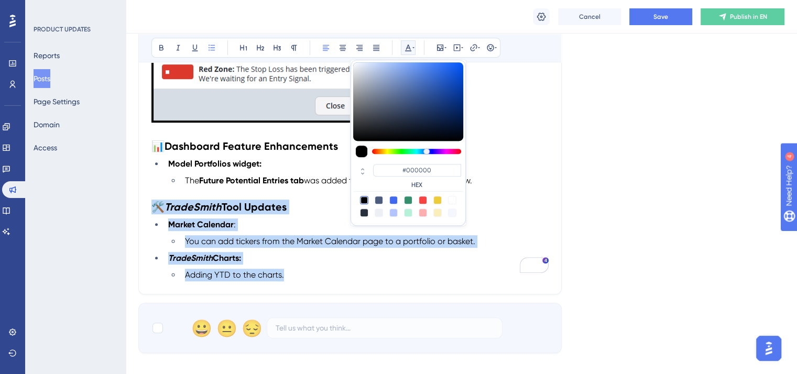
click at [304, 269] on li "Adding YTD to the charts." at bounding box center [365, 275] width 368 height 13
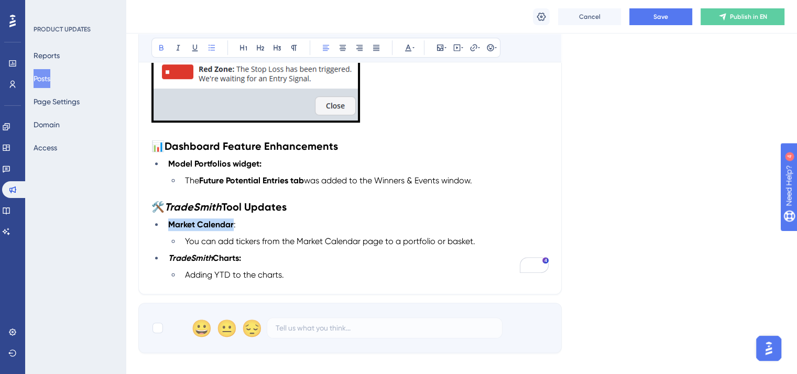
drag, startPoint x: 234, startPoint y: 212, endPoint x: 166, endPoint y: 213, distance: 67.6
click at [166, 218] on li "Market Calendar :" at bounding box center [356, 224] width 385 height 13
click at [271, 220] on li "Market Calendar :" at bounding box center [356, 224] width 385 height 13
drag, startPoint x: 224, startPoint y: 213, endPoint x: 170, endPoint y: 214, distance: 54.0
click at [170, 218] on li "Market Calendar :" at bounding box center [356, 224] width 385 height 13
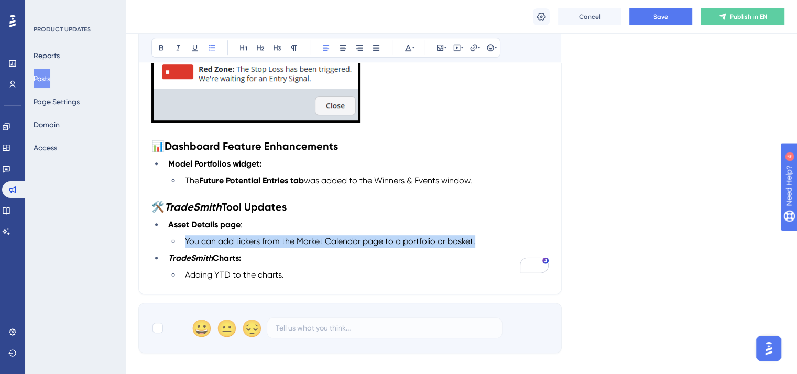
drag, startPoint x: 476, startPoint y: 231, endPoint x: 182, endPoint y: 229, distance: 293.4
click at [182, 235] on li "You can add tickers from the Market Calendar page to a portfolio or basket." at bounding box center [365, 241] width 368 height 13
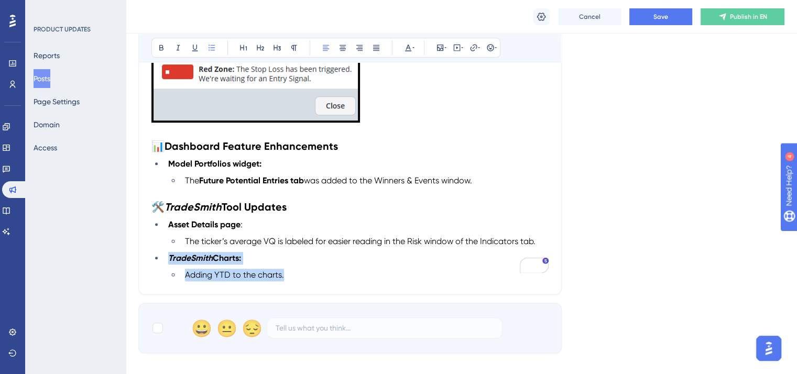
drag, startPoint x: 288, startPoint y: 268, endPoint x: 162, endPoint y: 249, distance: 127.7
click at [162, 249] on ul "Asset Details page : The ticker’s average VQ is labeled for easier reading in t…" at bounding box center [349, 249] width 397 height 63
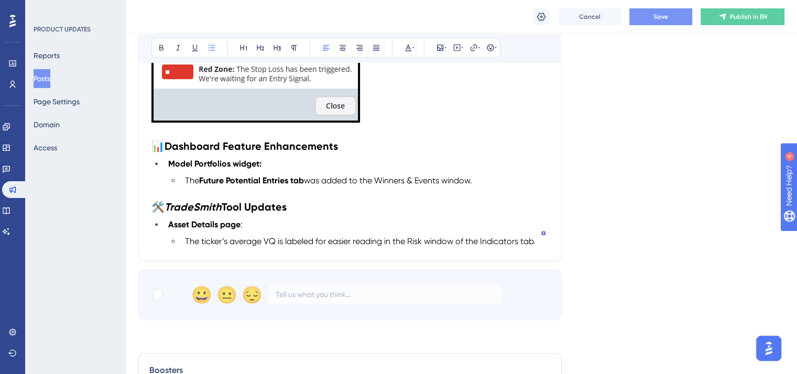
click at [664, 18] on span "Save" at bounding box center [660, 17] width 15 height 8
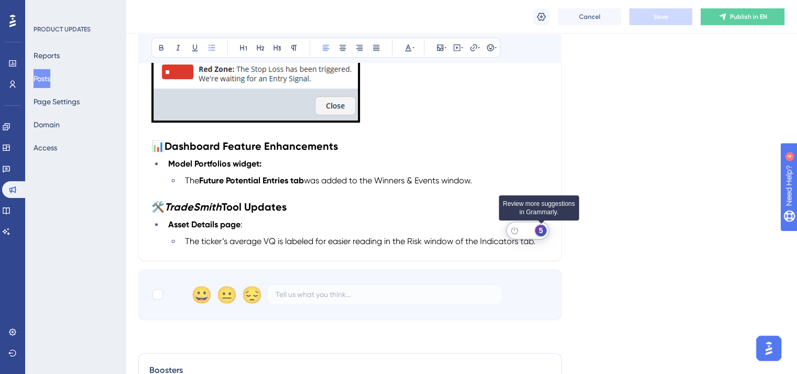
click at [539, 231] on div "5" at bounding box center [541, 231] width 12 height 12
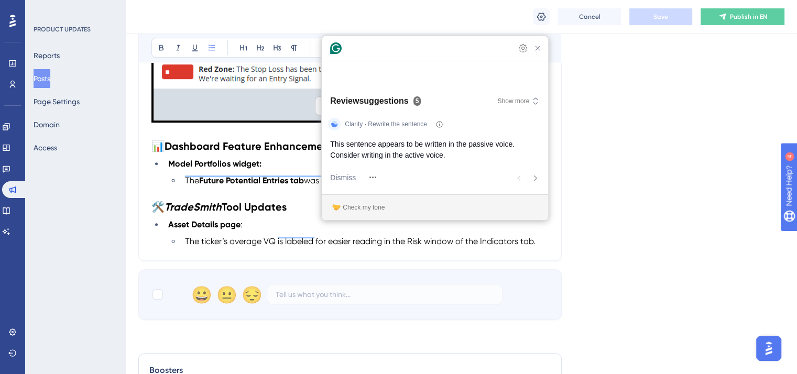
click at [535, 236] on span "The ticker’s average VQ is labeled for easier reading in the Risk window of the…" at bounding box center [360, 241] width 351 height 10
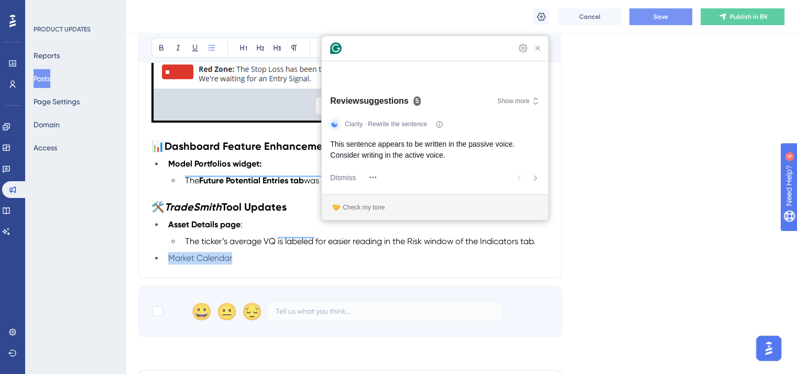
drag, startPoint x: 245, startPoint y: 250, endPoint x: 170, endPoint y: 195, distance: 92.6
click at [155, 250] on ul "Asset Details page : The ticker’s average VQ is labeled for easier reading in t…" at bounding box center [349, 241] width 397 height 46
click at [162, 46] on icon at bounding box center [161, 48] width 4 height 6
click at [241, 252] on li "Market Calendar" at bounding box center [356, 258] width 385 height 13
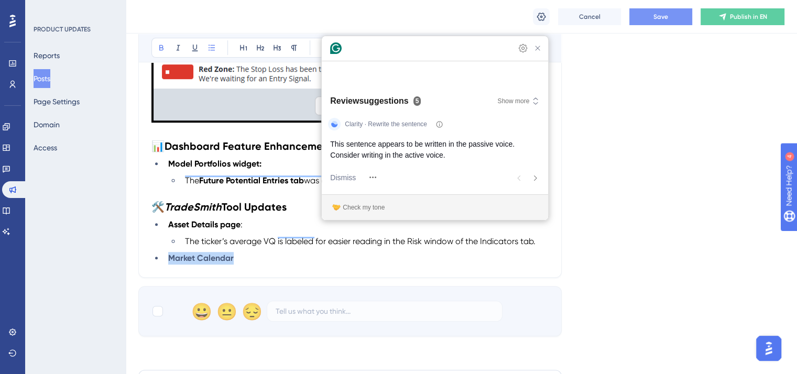
drag, startPoint x: 239, startPoint y: 248, endPoint x: 126, endPoint y: 250, distance: 112.7
click at [126, 250] on div "Performance Users Engagement Widgets Feedback Product Updates Knowledge Base AI…" at bounding box center [461, 20] width 671 height 1063
click at [158, 48] on icon at bounding box center [161, 47] width 8 height 8
click at [408, 49] on icon at bounding box center [408, 47] width 8 height 8
click at [408, 48] on icon at bounding box center [408, 48] width 6 height 7
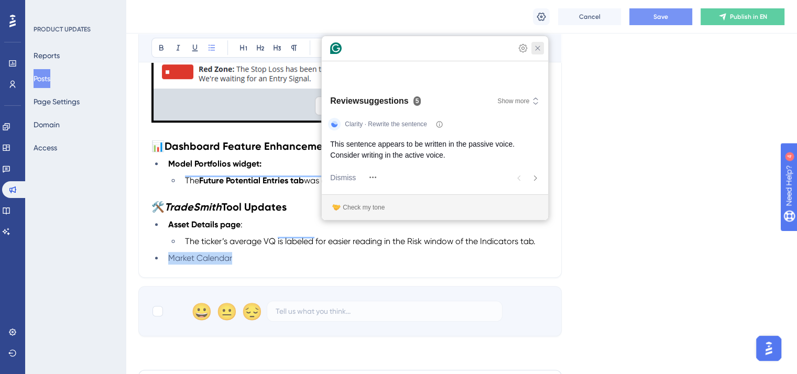
click at [539, 52] on icon "Close Grammarly Assistant" at bounding box center [537, 48] width 8 height 8
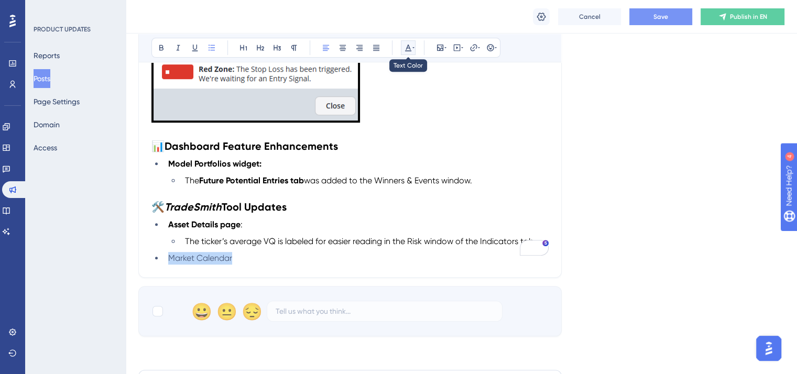
click at [409, 49] on icon at bounding box center [408, 48] width 6 height 7
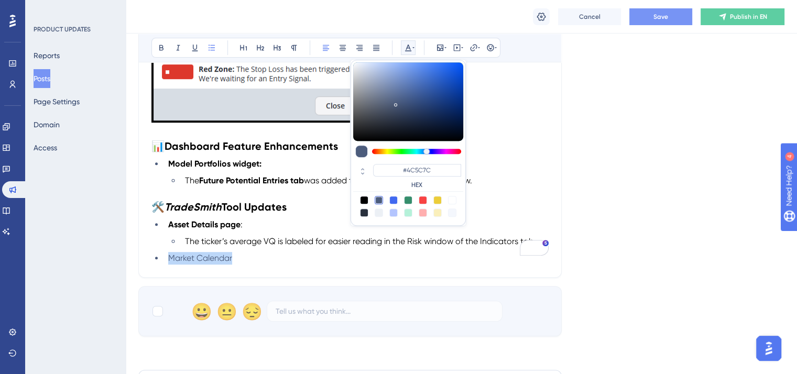
click at [363, 199] on div at bounding box center [364, 200] width 8 height 8
type input "#000000"
click at [302, 252] on li "Market Calendar" at bounding box center [356, 258] width 385 height 13
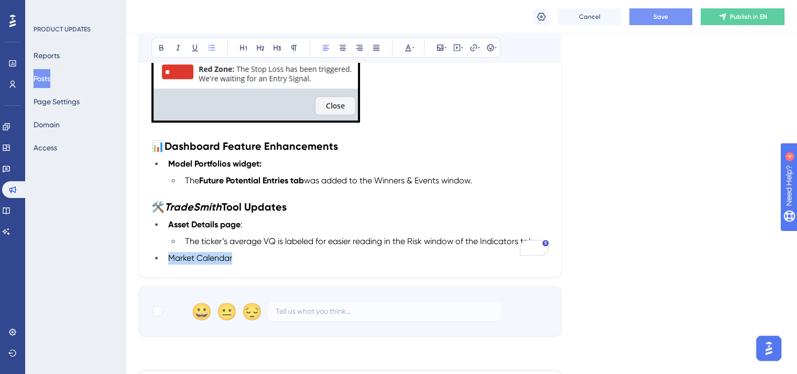
click at [321, 239] on ul "Asset Details page : The ticker’s average VQ is labeled for easier reading in t…" at bounding box center [349, 241] width 397 height 46
drag, startPoint x: 235, startPoint y: 249, endPoint x: 166, endPoint y: 249, distance: 69.7
click at [166, 252] on li "Market Calendar" at bounding box center [356, 258] width 385 height 13
click at [161, 45] on icon at bounding box center [161, 47] width 8 height 8
click at [240, 252] on li "Market Calendar" at bounding box center [356, 258] width 385 height 13
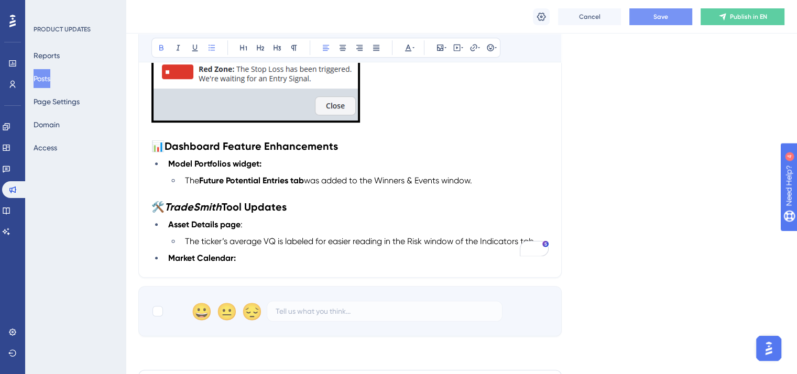
click at [660, 20] on span "Save" at bounding box center [660, 17] width 15 height 8
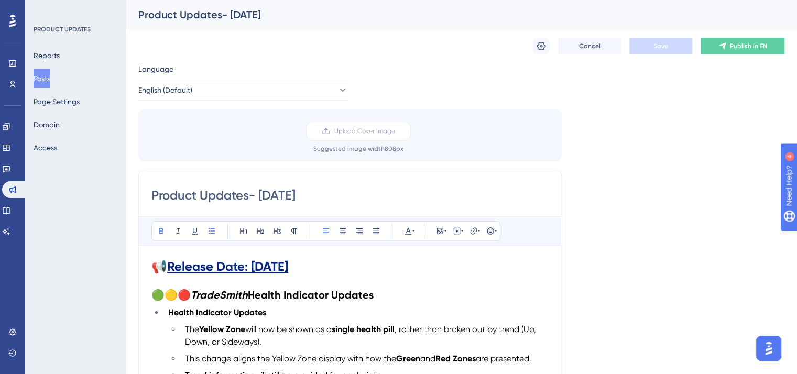
scroll to position [0, 0]
